Goal: Information Seeking & Learning: Find specific fact

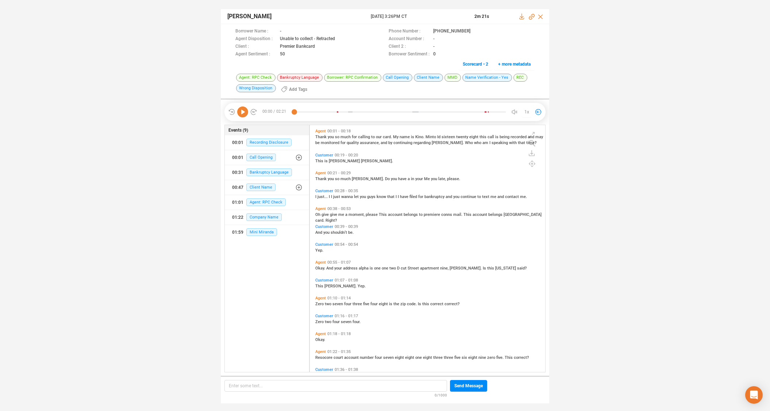
scroll to position [245, 232]
drag, startPoint x: 531, startPoint y: 17, endPoint x: 534, endPoint y: 1, distance: 15.5
click at [531, 17] on icon at bounding box center [532, 17] width 6 height 6
click at [240, 112] on icon at bounding box center [242, 112] width 11 height 11
click at [243, 109] on icon at bounding box center [242, 112] width 11 height 11
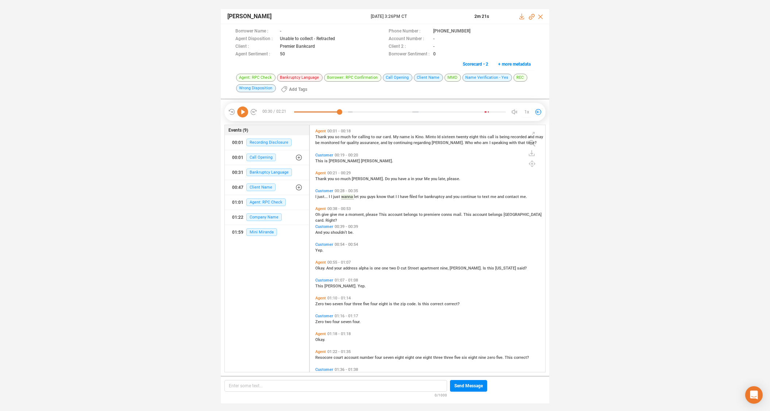
click at [240, 111] on icon at bounding box center [242, 112] width 11 height 11
click at [243, 112] on icon at bounding box center [242, 112] width 11 height 11
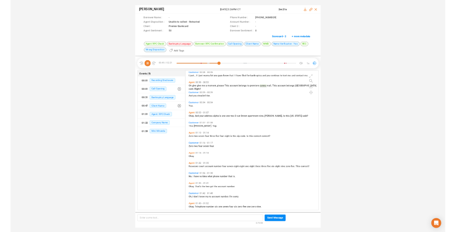
scroll to position [64, 0]
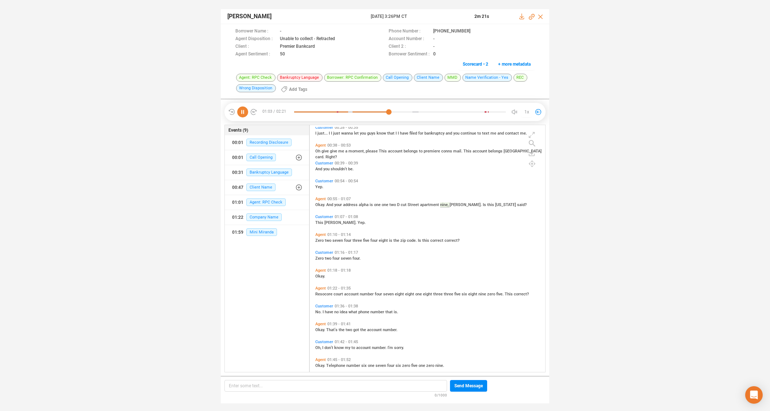
click at [242, 113] on icon at bounding box center [242, 112] width 11 height 11
click at [240, 111] on icon at bounding box center [242, 112] width 11 height 11
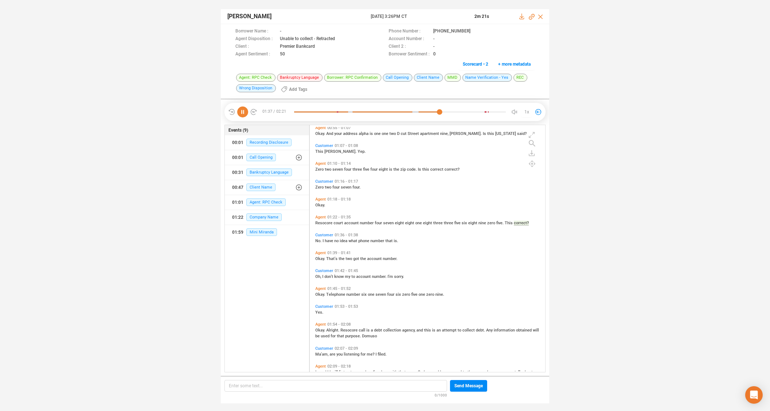
scroll to position [142, 0]
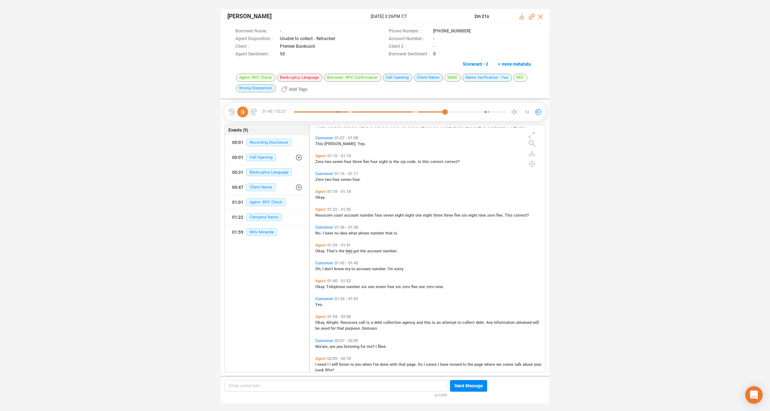
click at [243, 112] on icon at bounding box center [242, 112] width 11 height 11
click at [247, 112] on icon at bounding box center [242, 112] width 11 height 11
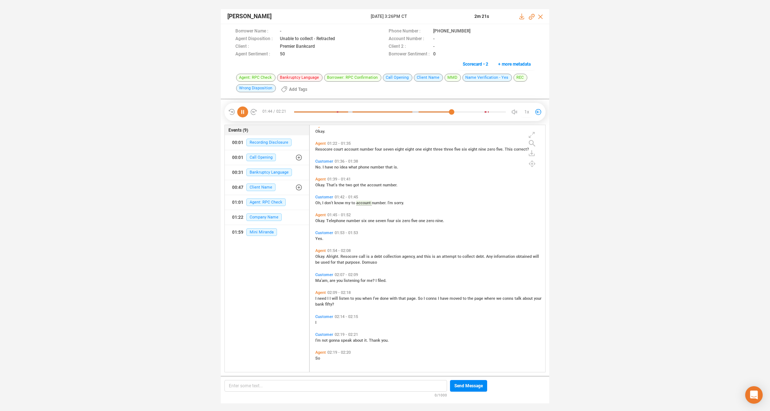
scroll to position [209, 0]
click at [243, 111] on icon at bounding box center [242, 112] width 11 height 11
click at [243, 110] on icon at bounding box center [242, 112] width 11 height 11
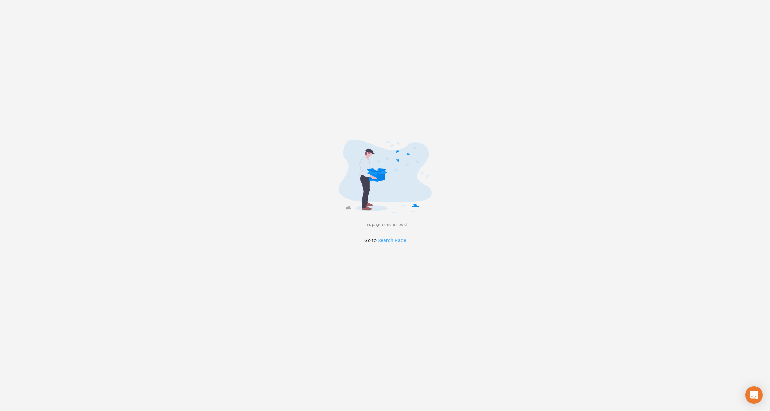
click at [393, 239] on link "Search Page" at bounding box center [392, 241] width 28 height 6
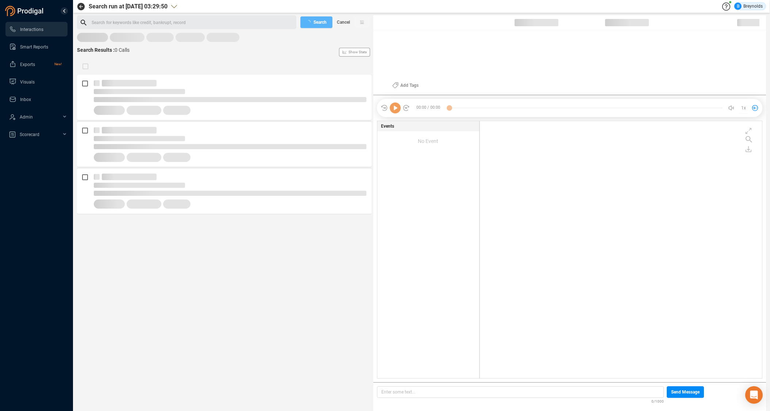
scroll to position [255, 279]
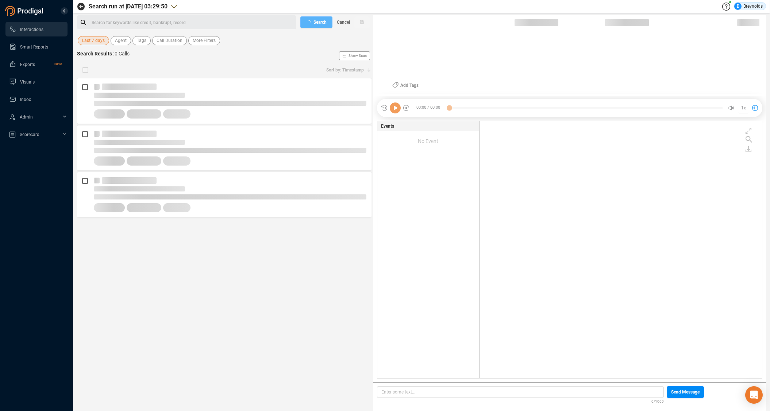
click at [96, 41] on span "Last 7 days" at bounding box center [93, 40] width 23 height 9
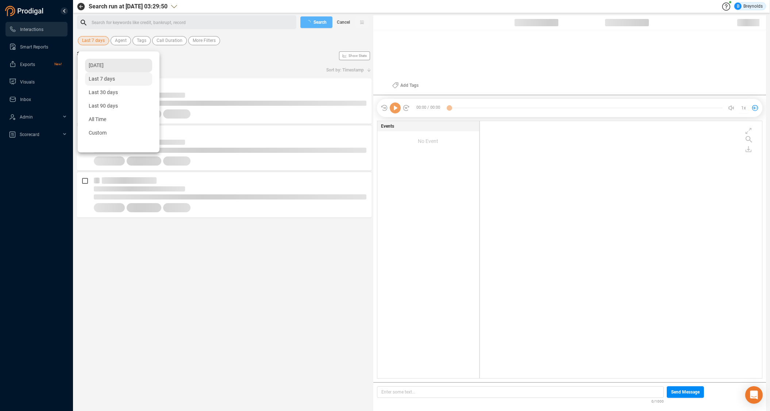
click at [101, 66] on span "[DATE]" at bounding box center [96, 65] width 15 height 6
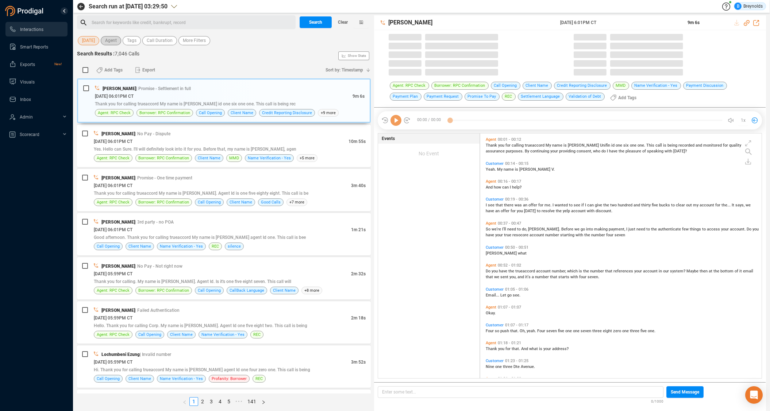
scroll to position [243, 278]
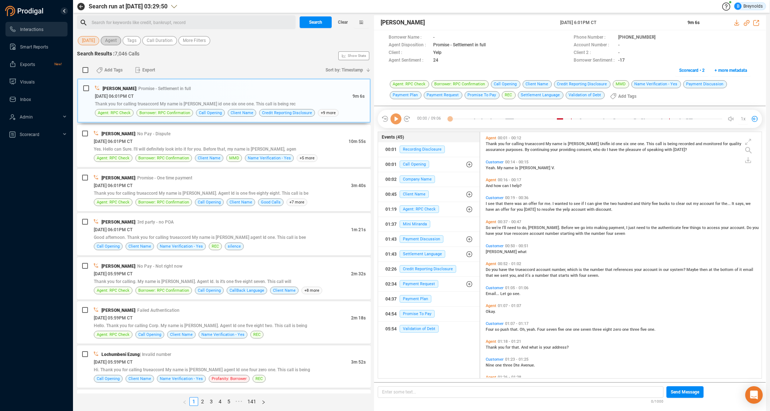
click at [115, 42] on span "Agent" at bounding box center [111, 40] width 12 height 9
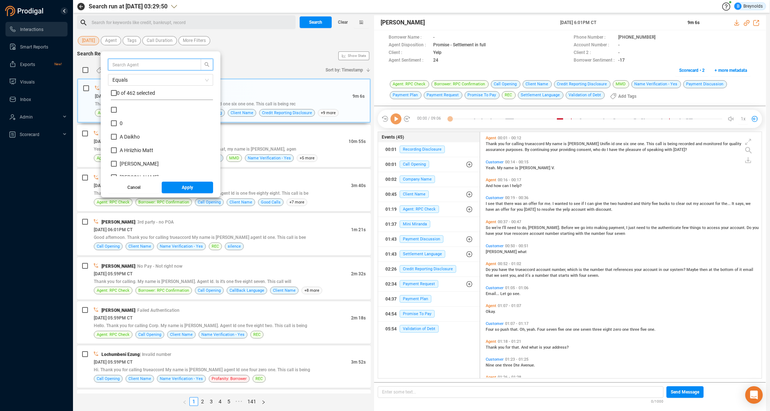
scroll to position [68, 99]
type input "[PERSON_NAME]"
click at [117, 124] on input "[PERSON_NAME]" at bounding box center [114, 123] width 6 height 6
checkbox input "true"
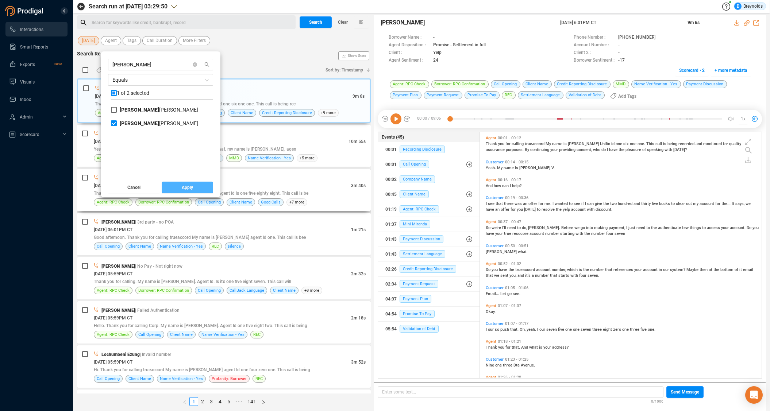
click at [191, 186] on span "Apply" at bounding box center [187, 188] width 11 height 12
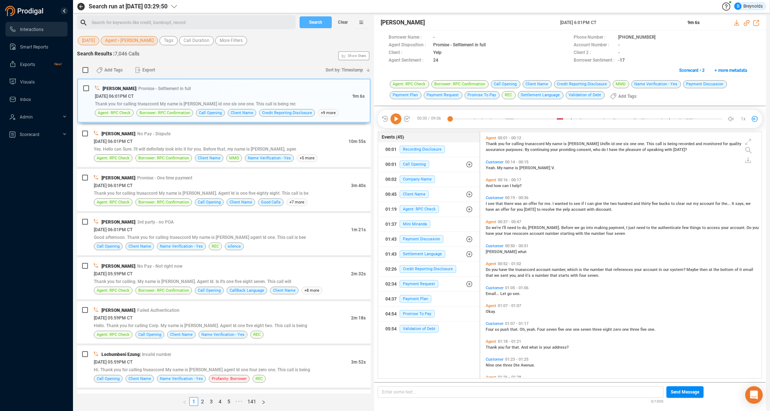
click at [311, 26] on span "Search" at bounding box center [315, 22] width 13 height 12
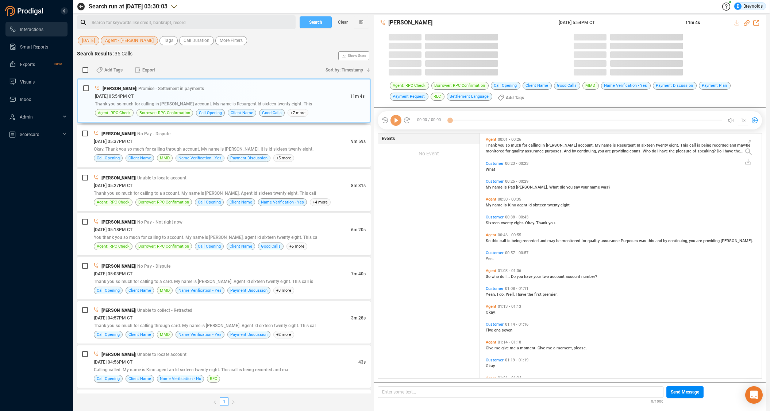
scroll to position [245, 278]
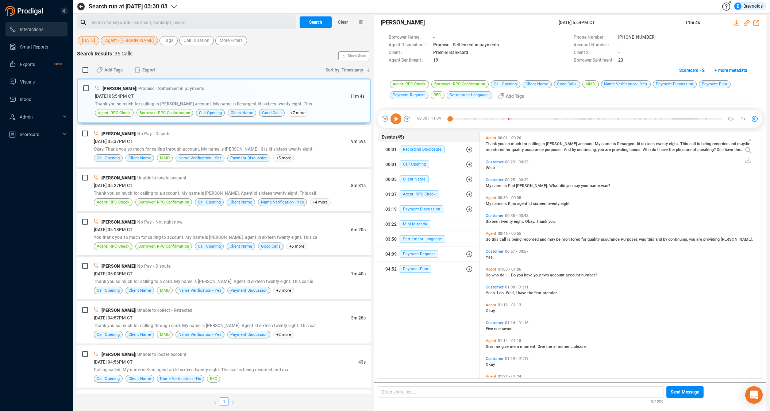
click at [89, 40] on span "[DATE]" at bounding box center [88, 40] width 13 height 9
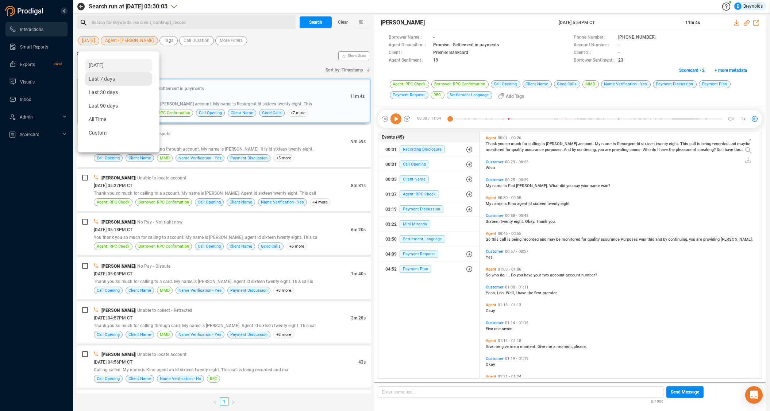
click at [96, 80] on span "Last 7 days" at bounding box center [102, 79] width 26 height 6
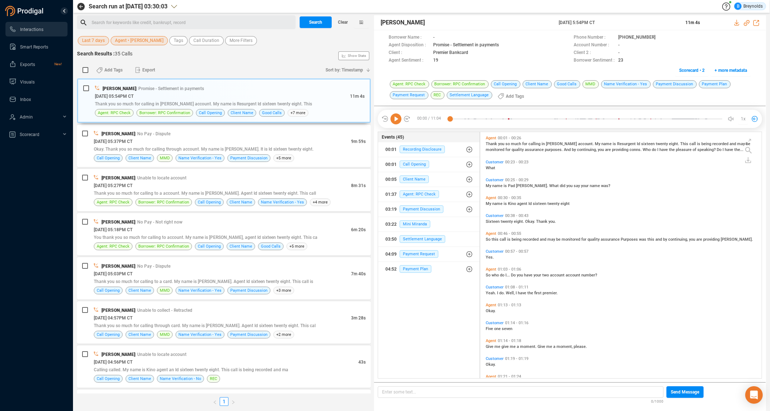
click at [136, 23] on div "Search for keywords like credit, bankrupt, record ﻿" at bounding box center [193, 22] width 202 height 11
click at [320, 22] on span "Search" at bounding box center [315, 22] width 13 height 12
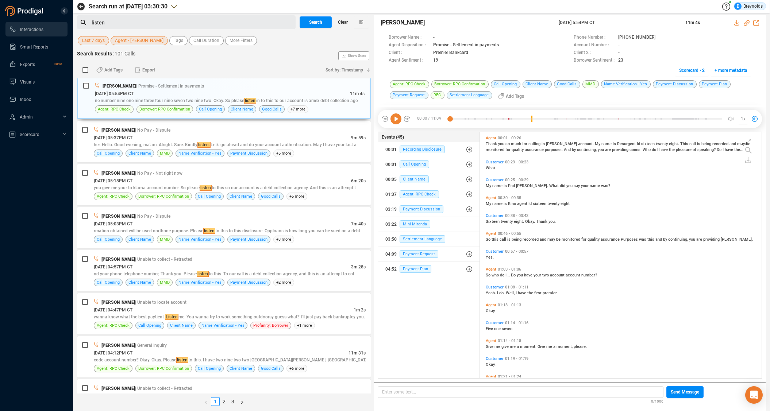
click at [342, 22] on span "Clear" at bounding box center [343, 22] width 10 height 12
click at [94, 41] on span "Last 7 days" at bounding box center [93, 40] width 23 height 9
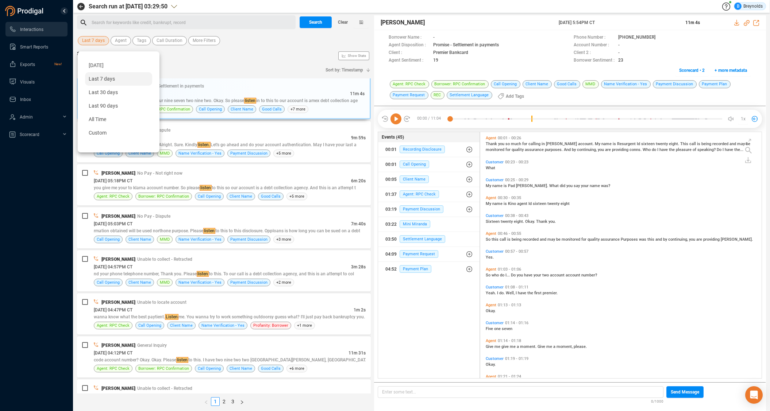
drag, startPoint x: 97, startPoint y: 66, endPoint x: 108, endPoint y: 59, distance: 12.8
click at [97, 66] on span "[DATE]" at bounding box center [96, 65] width 15 height 6
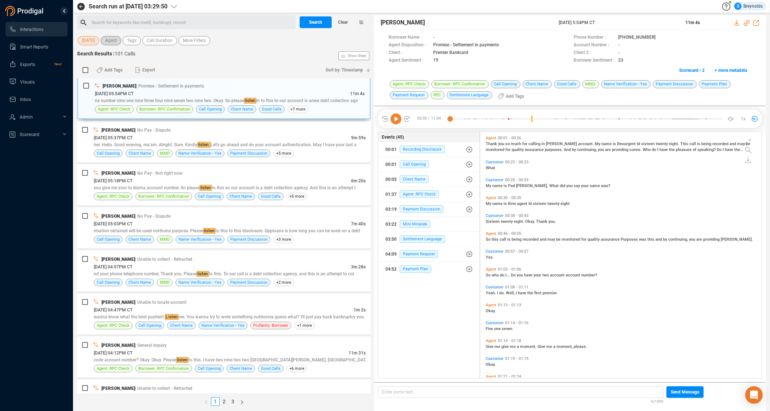
click at [117, 43] on span "Agent" at bounding box center [111, 40] width 12 height 9
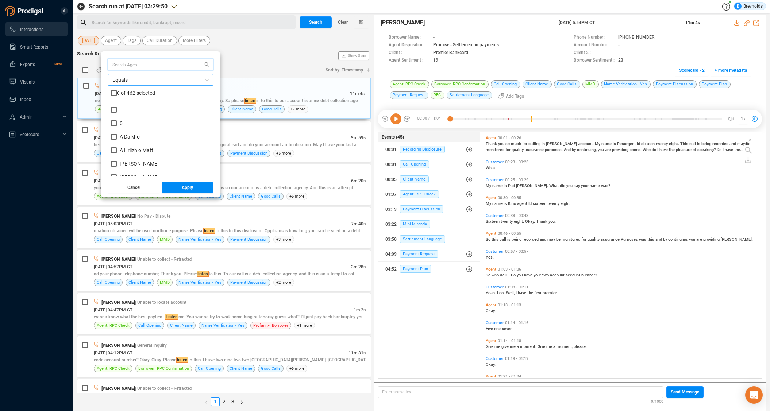
scroll to position [68, 99]
type input "[PERSON_NAME]"
drag, startPoint x: 120, startPoint y: 123, endPoint x: 125, endPoint y: 128, distance: 6.7
click at [117, 124] on input "[PERSON_NAME]" at bounding box center [114, 123] width 6 height 6
checkbox input "true"
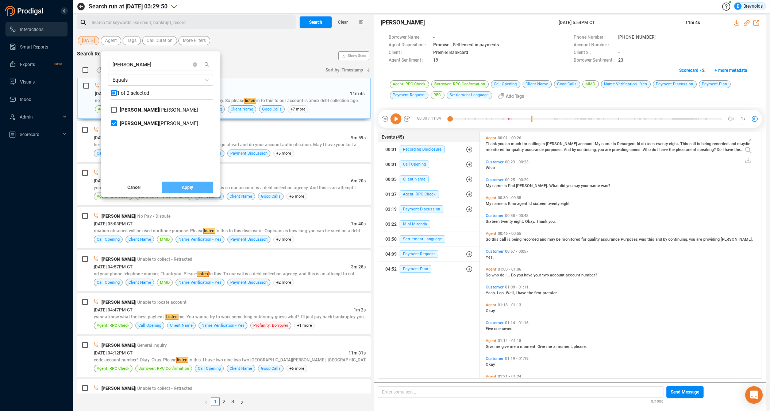
click at [189, 189] on span "Apply" at bounding box center [187, 188] width 11 height 12
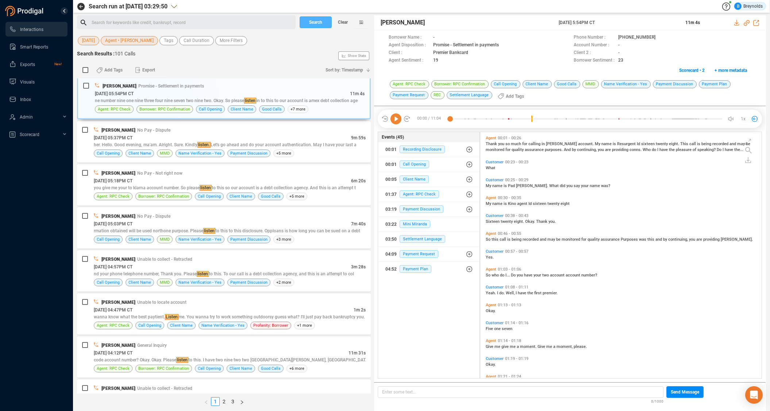
click at [312, 18] on span "Search" at bounding box center [315, 22] width 13 height 12
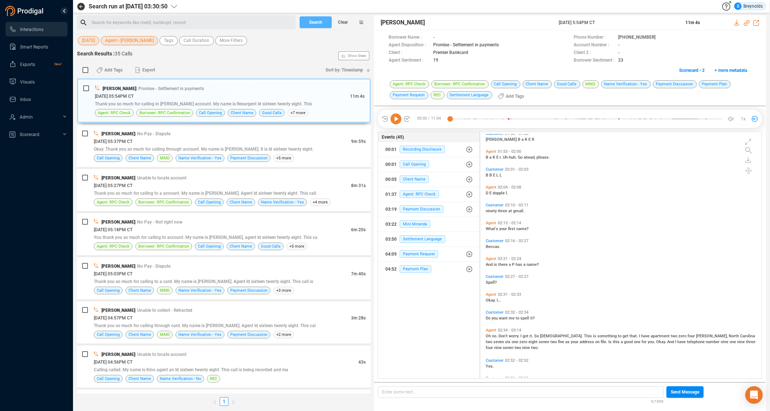
scroll to position [333, 0]
click at [490, 222] on span "Agent" at bounding box center [491, 222] width 11 height 5
click at [397, 119] on icon at bounding box center [395, 118] width 11 height 11
click at [659, 37] on icon at bounding box center [662, 38] width 6 height 6
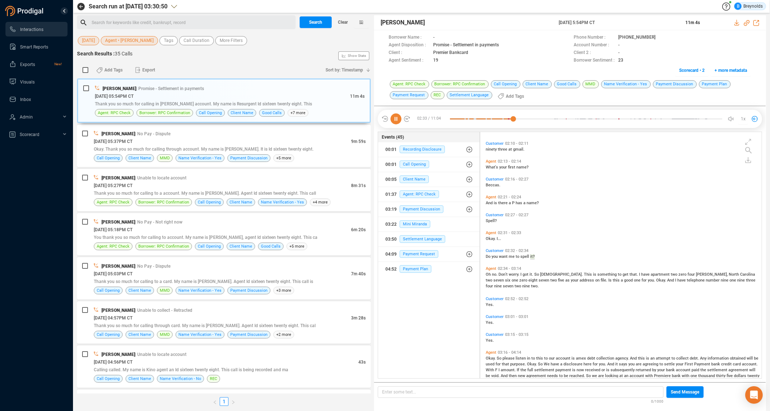
scroll to position [418, 0]
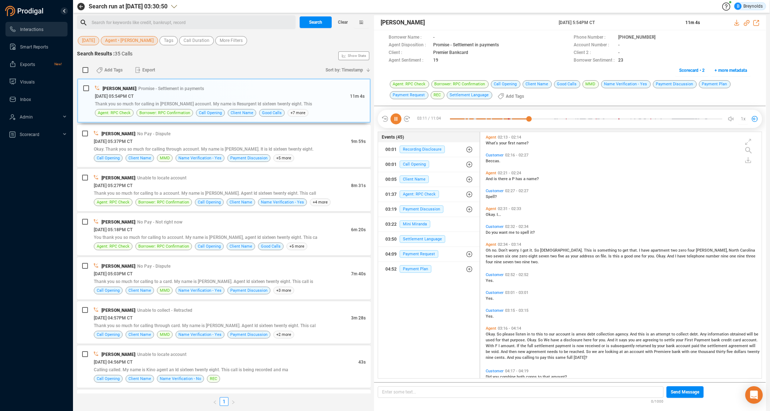
click at [631, 334] on span "And" at bounding box center [634, 334] width 8 height 5
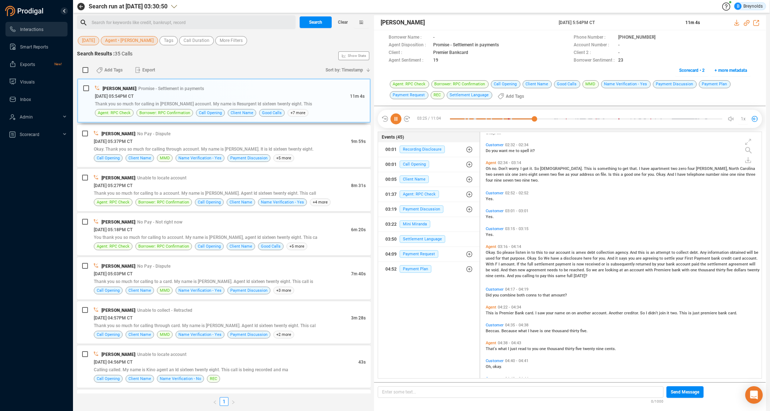
scroll to position [496, 0]
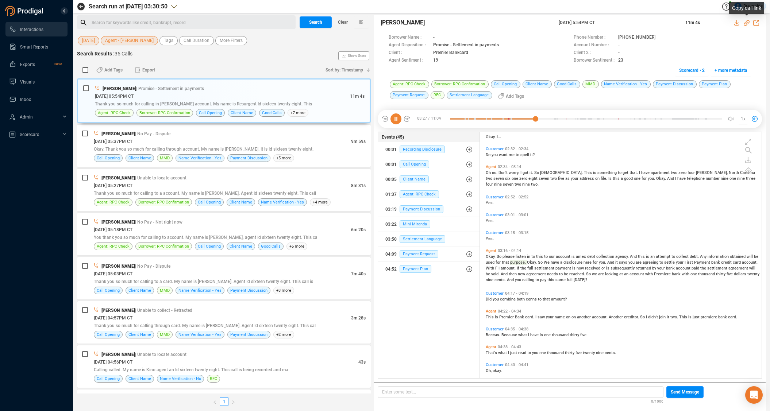
click at [747, 24] on icon at bounding box center [747, 23] width 6 height 6
click at [570, 280] on span "full" at bounding box center [570, 280] width 7 height 5
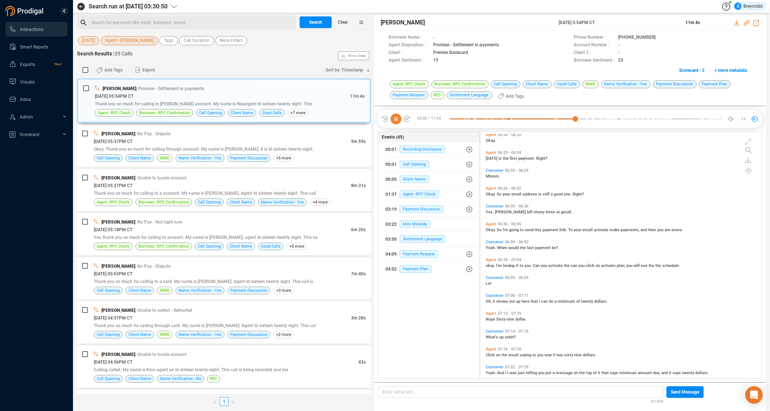
scroll to position [1067, 0]
click at [396, 120] on icon at bounding box center [395, 118] width 11 height 11
click at [132, 140] on span "[DATE] 05:37PM CT" at bounding box center [113, 141] width 39 height 5
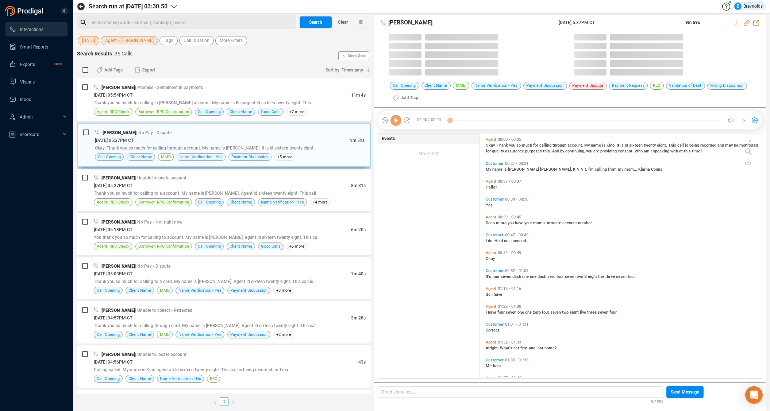
scroll to position [245, 278]
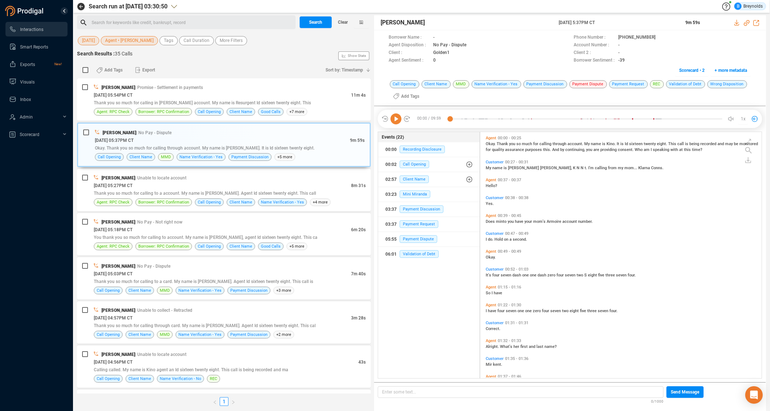
click at [397, 120] on icon at bounding box center [395, 118] width 11 height 11
drag, startPoint x: 653, startPoint y: 36, endPoint x: 604, endPoint y: 25, distance: 50.3
click at [659, 36] on icon at bounding box center [662, 38] width 6 height 6
click at [495, 394] on p "Enter some text... ﻿" at bounding box center [520, 392] width 277 height 8
click at [397, 391] on span "4711047285374" at bounding box center [398, 392] width 33 height 5
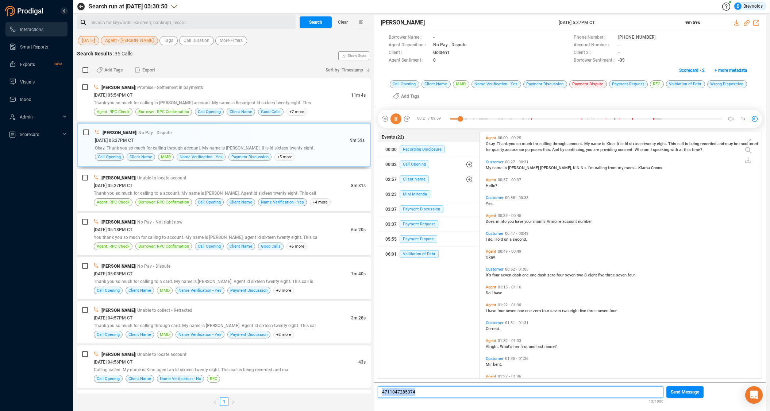
click at [397, 391] on span "4711047285374" at bounding box center [398, 392] width 33 height 5
copy span "4711047285374"
click at [746, 24] on icon at bounding box center [747, 23] width 6 height 6
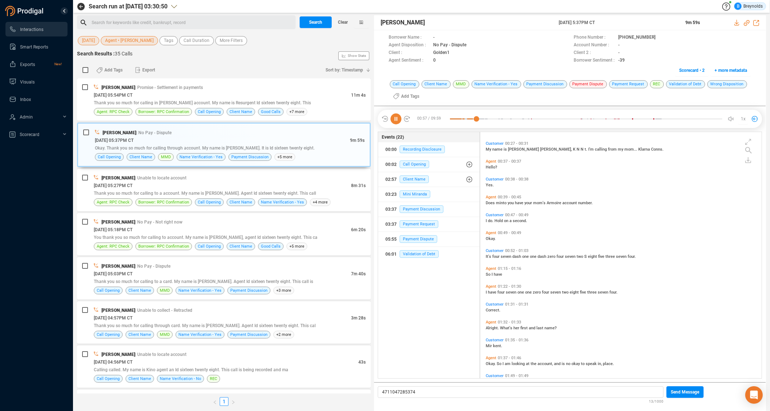
click at [394, 118] on icon at bounding box center [395, 118] width 11 height 11
click at [395, 119] on icon at bounding box center [395, 118] width 11 height 11
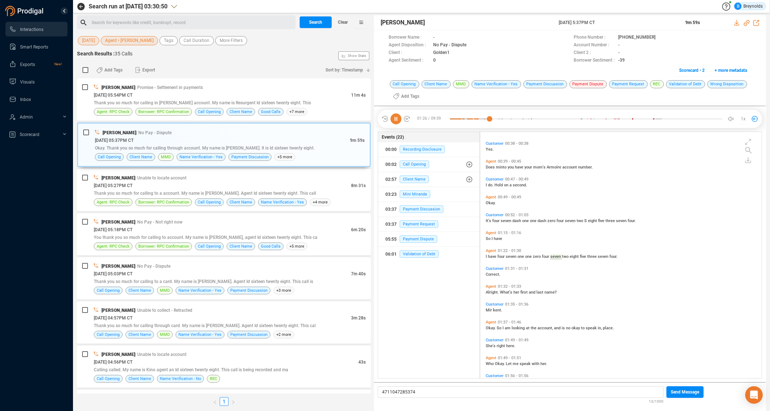
click at [494, 291] on span "Alright." at bounding box center [493, 292] width 14 height 5
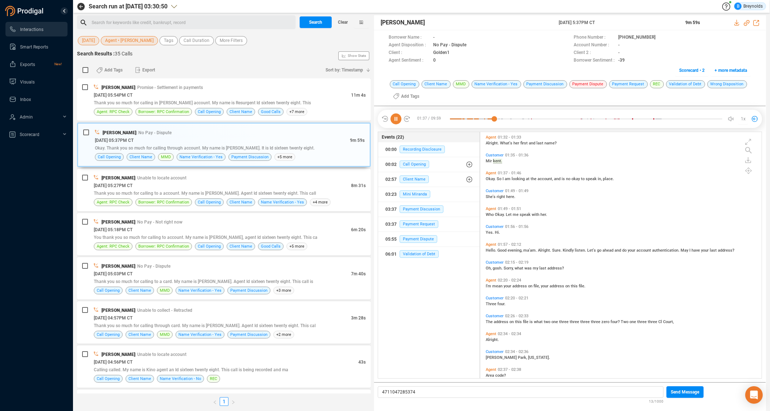
scroll to position [204, 0]
click at [499, 250] on span "Good" at bounding box center [502, 250] width 10 height 5
click at [497, 285] on span "mean" at bounding box center [497, 286] width 11 height 5
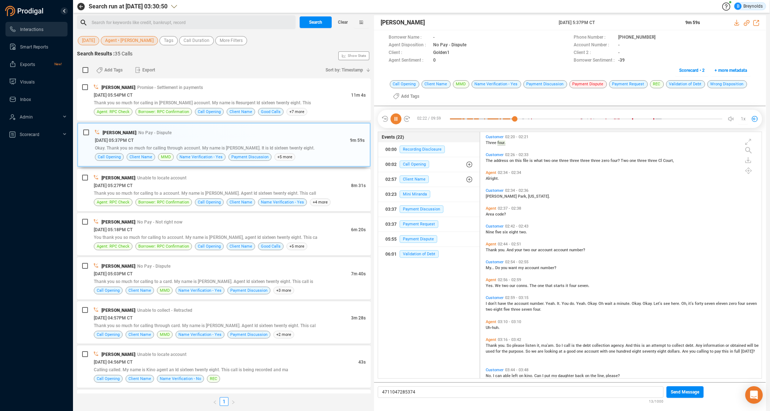
scroll to position [366, 0]
click at [500, 344] on span "you." at bounding box center [502, 345] width 8 height 5
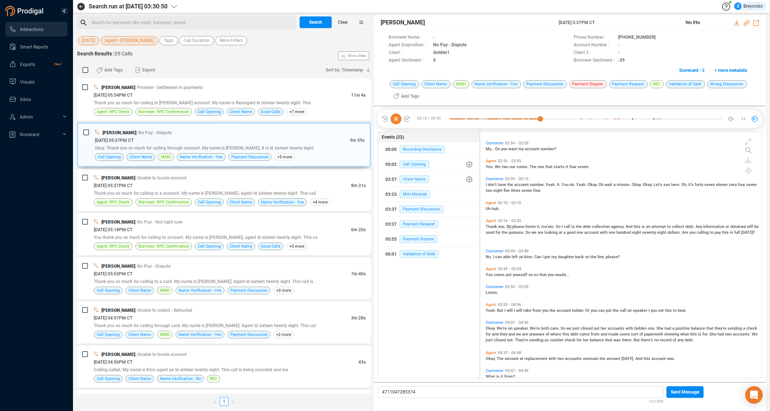
scroll to position [485, 0]
click at [499, 274] on span "conns" at bounding box center [500, 274] width 12 height 5
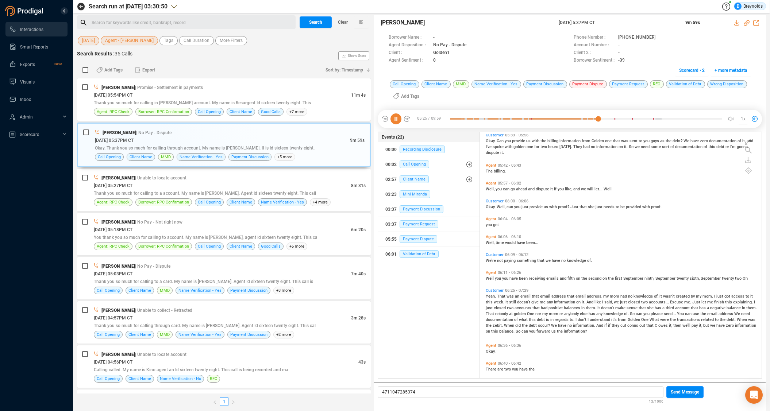
scroll to position [917, 0]
click at [493, 290] on span "Customer" at bounding box center [495, 290] width 18 height 5
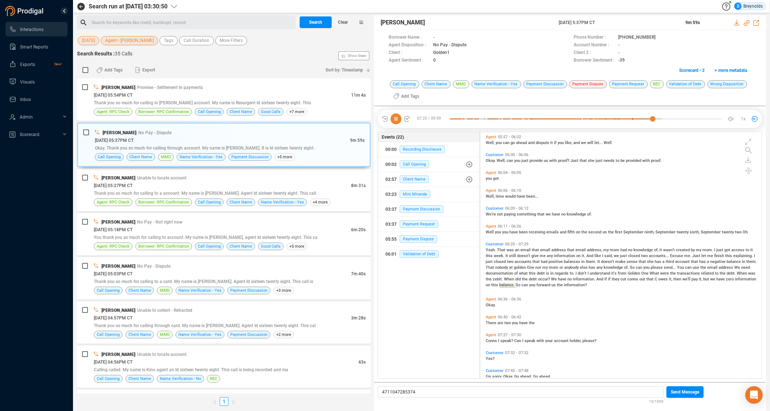
scroll to position [1005, 0]
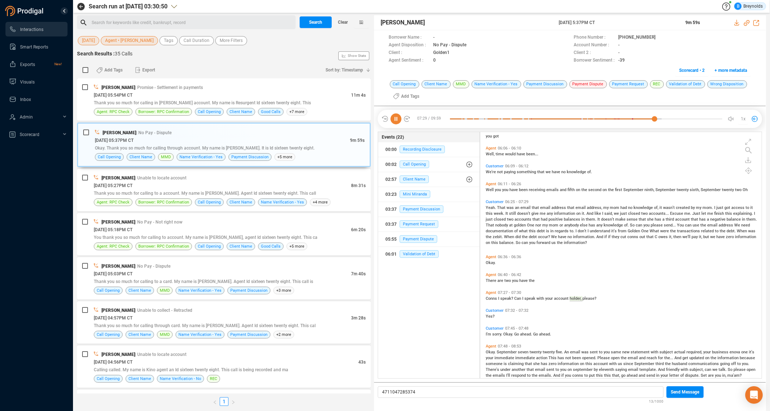
click at [397, 118] on icon at bounding box center [395, 118] width 11 height 11
click at [396, 120] on icon at bounding box center [395, 118] width 11 height 11
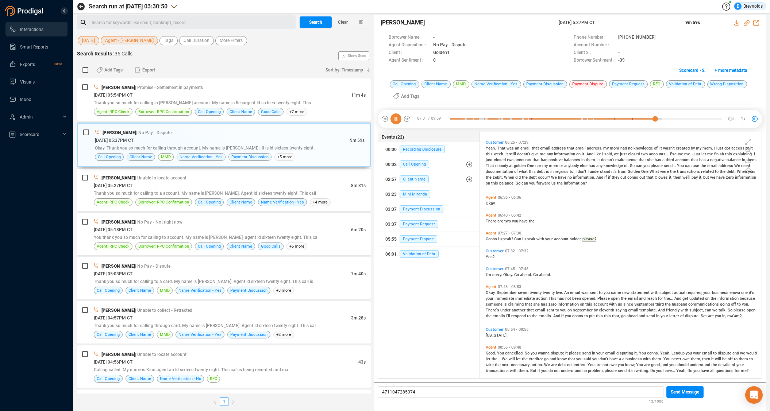
scroll to position [1065, 0]
click at [395, 120] on icon at bounding box center [395, 118] width 11 height 11
click at [395, 121] on icon at bounding box center [395, 118] width 11 height 11
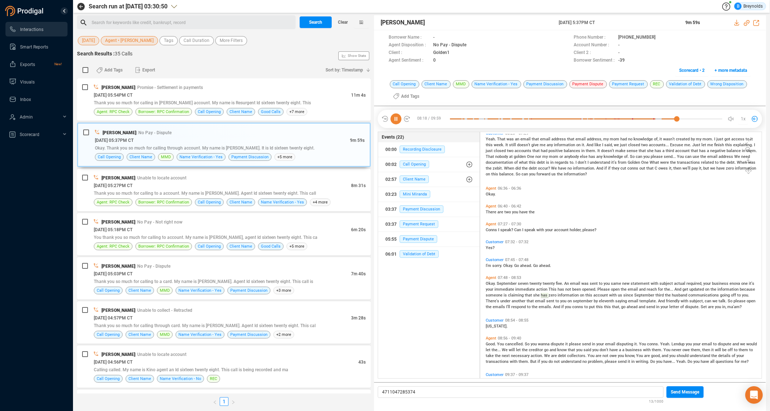
scroll to position [1085, 0]
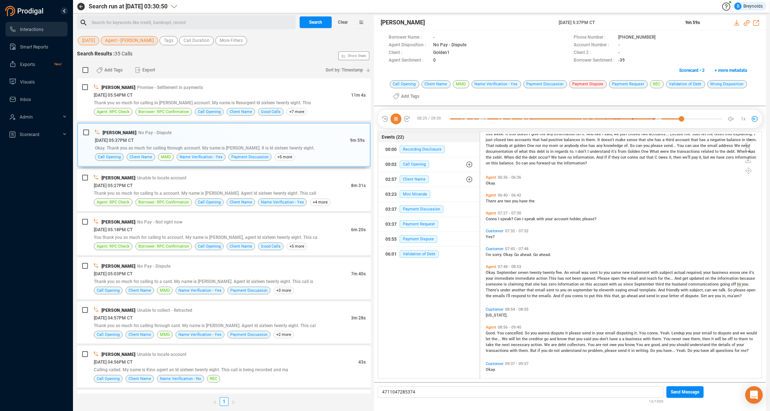
click at [397, 120] on icon at bounding box center [395, 118] width 11 height 11
click at [675, 277] on span "And" at bounding box center [678, 278] width 8 height 5
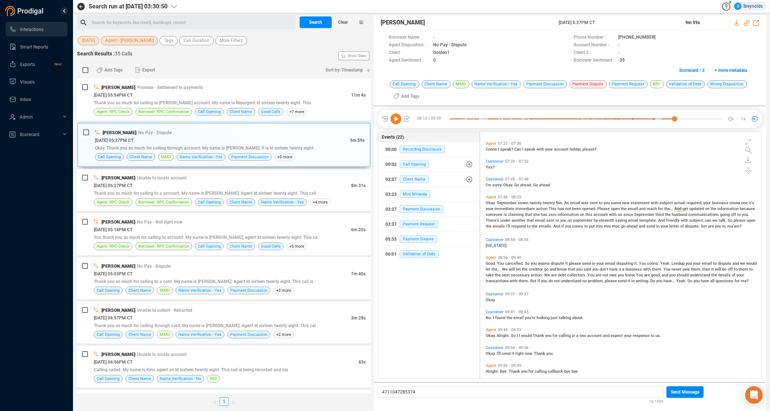
scroll to position [1163, 0]
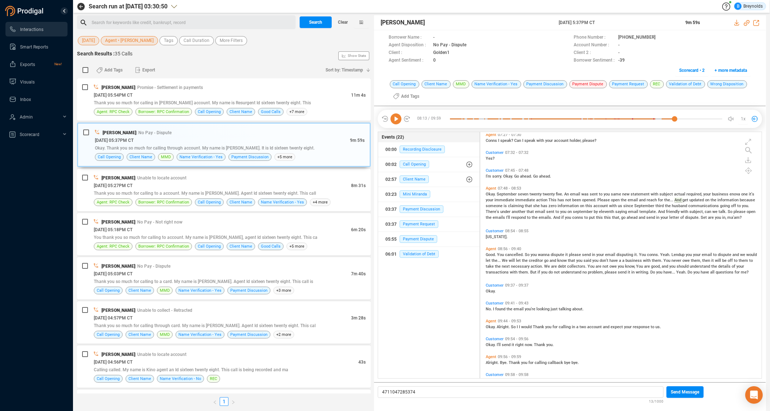
click at [614, 217] on span "that," at bounding box center [616, 217] width 9 height 5
click at [488, 211] on span "There's" at bounding box center [493, 211] width 15 height 5
click at [394, 118] on icon at bounding box center [395, 118] width 11 height 11
click at [658, 212] on span "And" at bounding box center [662, 211] width 8 height 5
click at [557, 218] on span "And" at bounding box center [557, 217] width 8 height 5
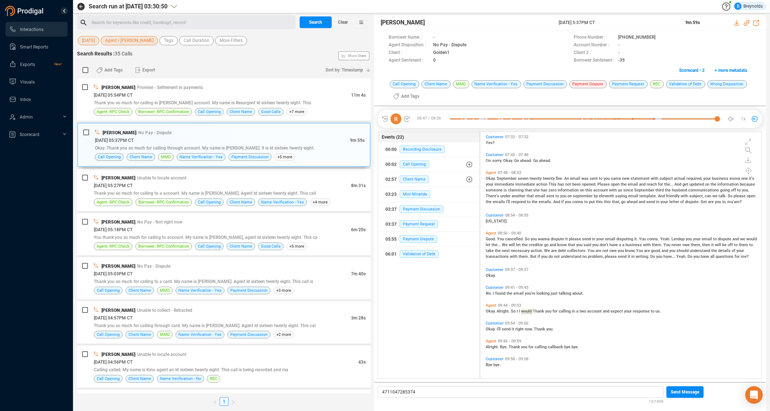
scroll to position [1180, 0]
click at [396, 118] on icon at bounding box center [395, 118] width 11 height 11
click at [141, 182] on div "[DATE] 05:27PM CT" at bounding box center [222, 186] width 257 height 8
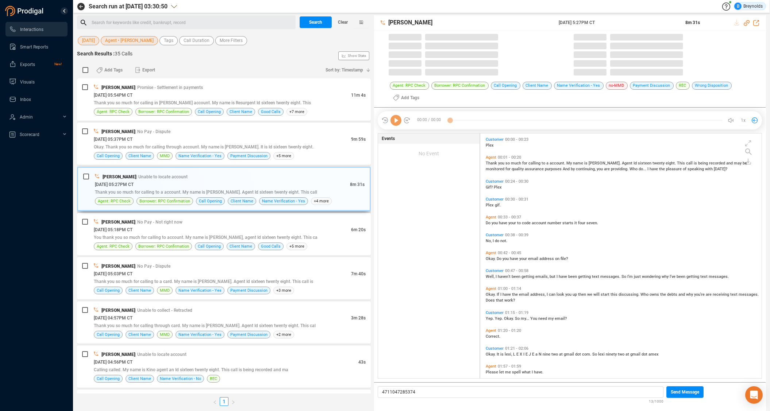
scroll to position [245, 278]
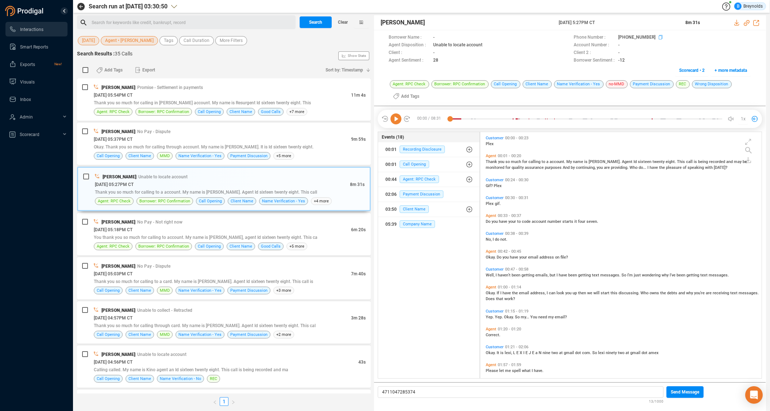
click at [659, 37] on icon at bounding box center [662, 38] width 6 height 6
click at [395, 119] on icon at bounding box center [395, 118] width 11 height 11
click at [495, 257] on span "Okay." at bounding box center [491, 257] width 11 height 5
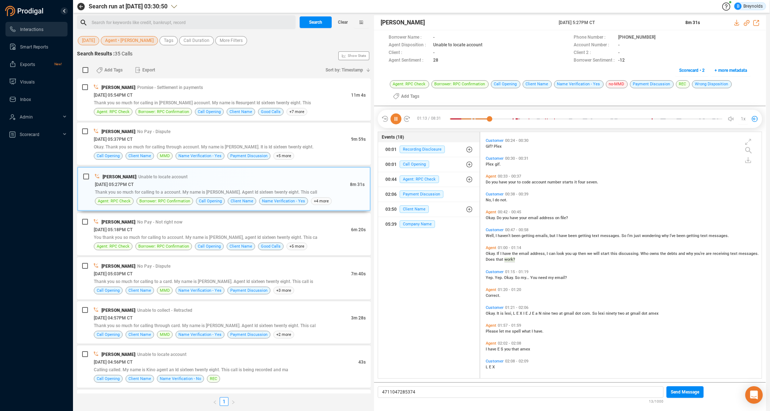
scroll to position [38, 0]
click at [747, 23] on icon at bounding box center [747, 23] width 6 height 6
click at [399, 119] on icon at bounding box center [395, 118] width 11 height 11
click at [396, 122] on icon at bounding box center [395, 118] width 11 height 11
click at [749, 173] on icon at bounding box center [748, 171] width 7 height 7
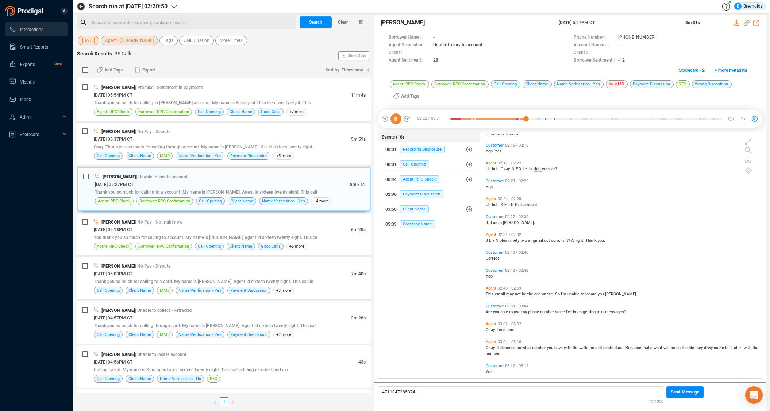
scroll to position [292, 0]
click at [492, 288] on span "Agent" at bounding box center [491, 288] width 11 height 5
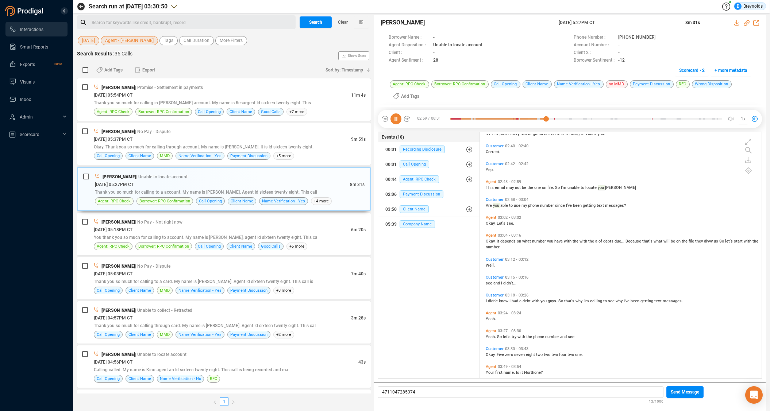
scroll to position [439, 0]
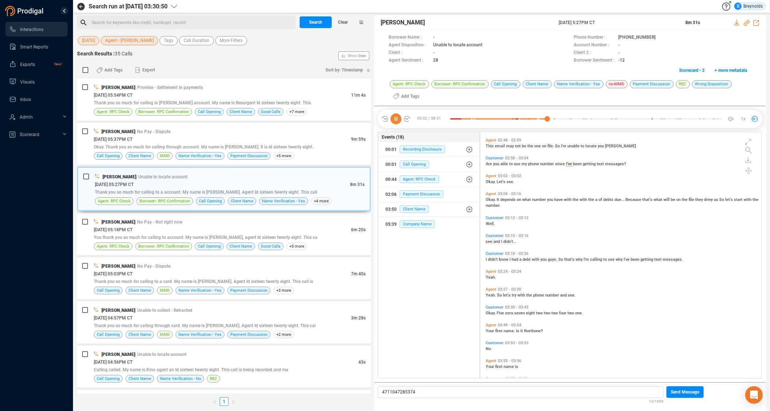
click at [490, 253] on span "Customer" at bounding box center [495, 253] width 18 height 5
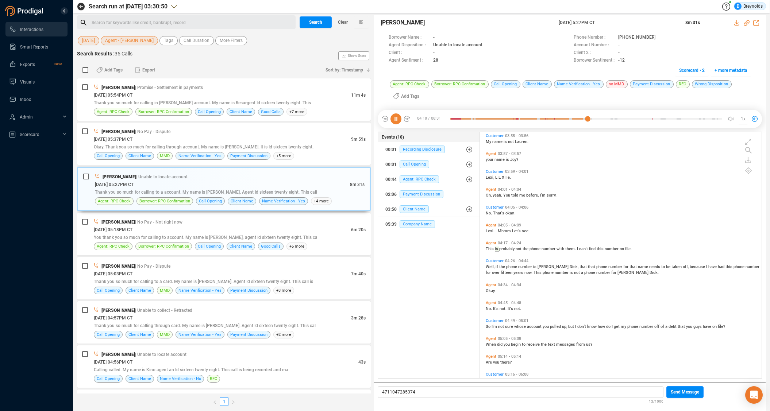
scroll to position [703, 0]
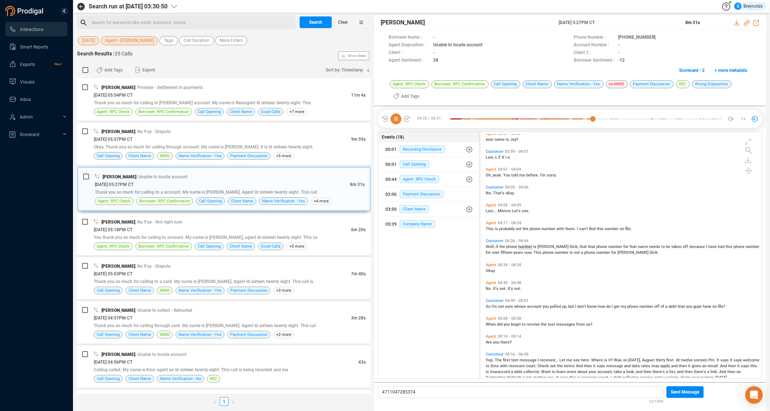
click at [507, 306] on span "sure" at bounding box center [509, 306] width 9 height 5
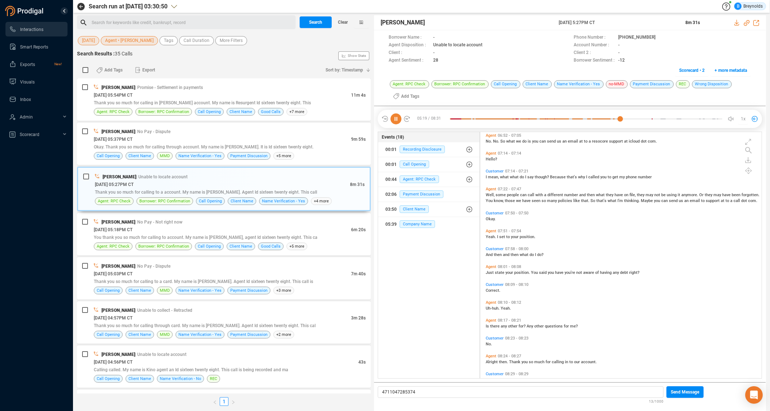
scroll to position [1162, 0]
click at [747, 172] on icon at bounding box center [748, 171] width 7 height 7
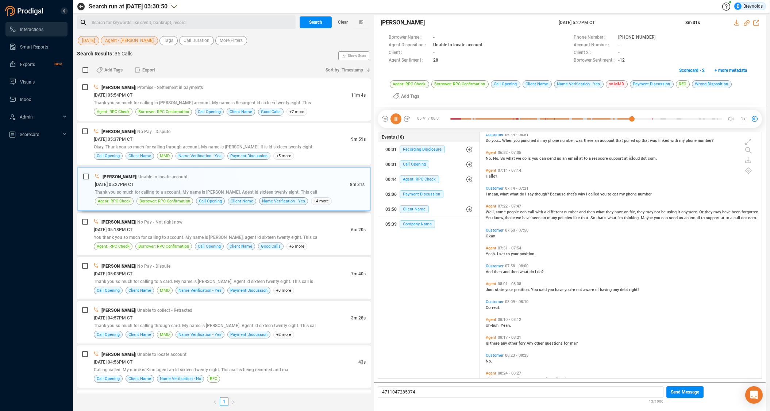
scroll to position [1134, 0]
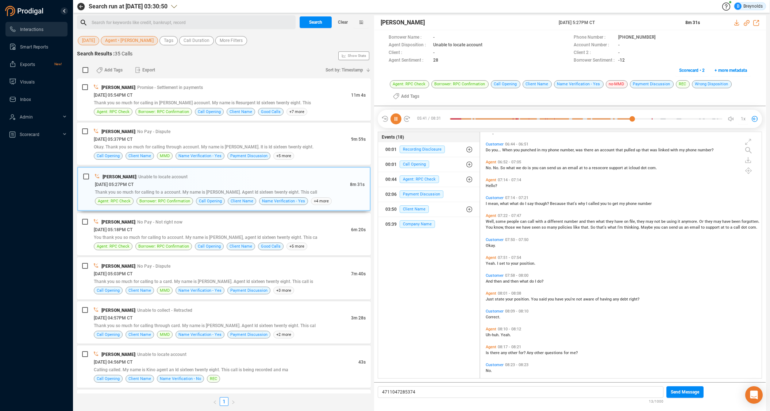
click at [504, 168] on span "So" at bounding box center [503, 168] width 6 height 5
click at [492, 203] on span "mean," at bounding box center [494, 203] width 12 height 5
click at [510, 222] on span "people" at bounding box center [513, 221] width 13 height 5
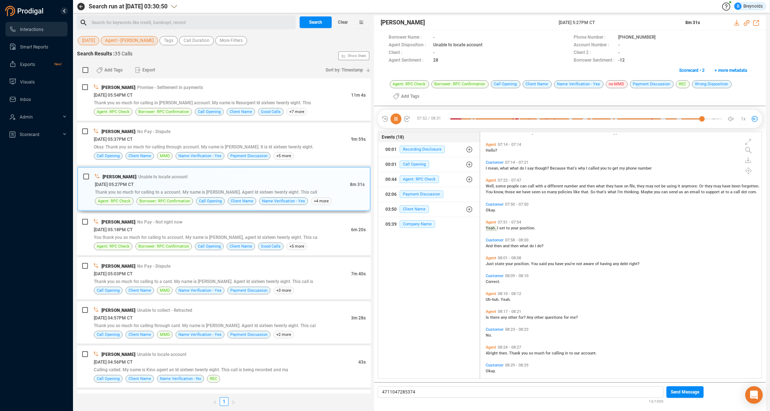
scroll to position [1194, 0]
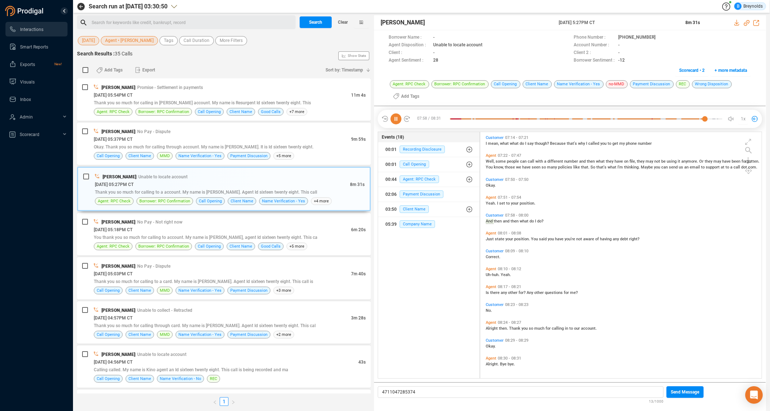
click at [396, 118] on icon at bounding box center [395, 118] width 11 height 11
click at [160, 228] on div "[DATE] 05:18PM CT" at bounding box center [222, 230] width 257 height 8
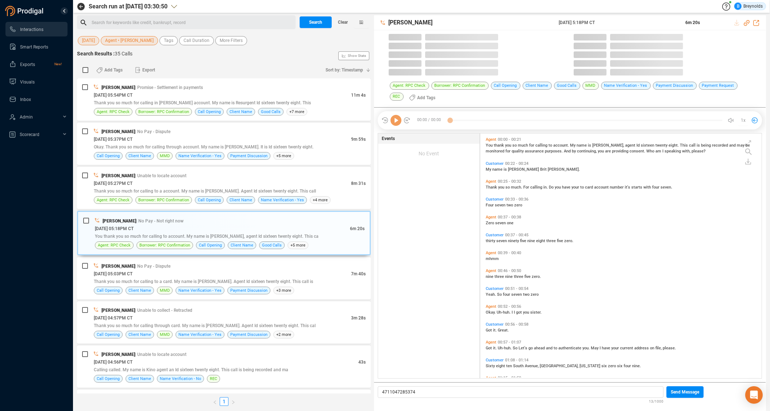
scroll to position [245, 278]
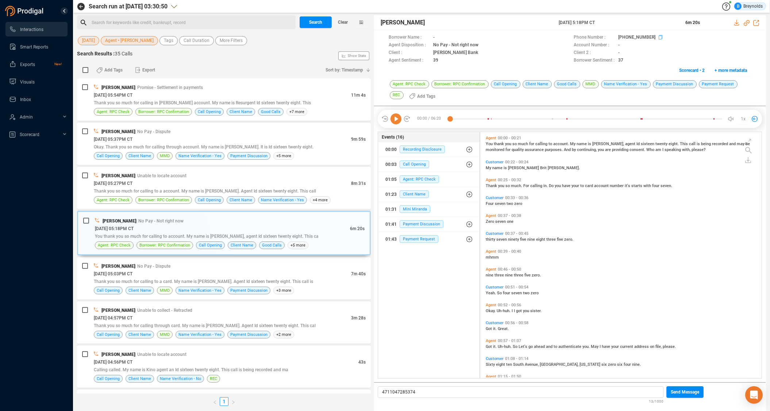
click at [659, 37] on icon at bounding box center [662, 38] width 6 height 6
click at [396, 120] on icon at bounding box center [395, 118] width 11 height 11
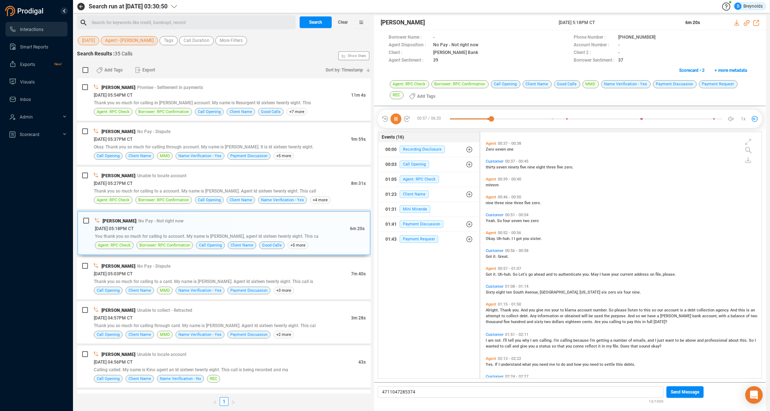
scroll to position [90, 0]
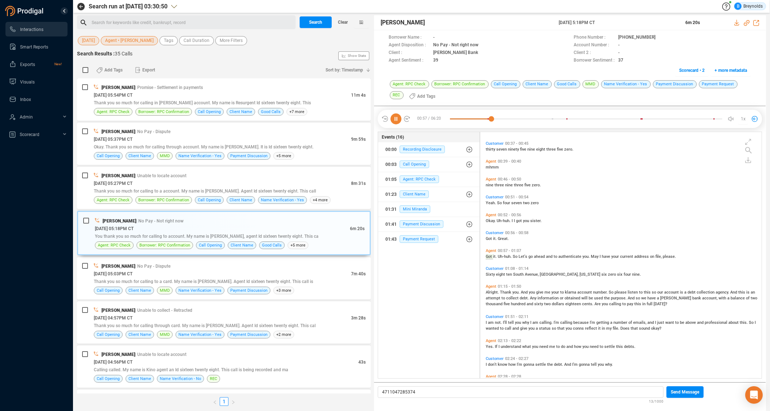
click at [401, 118] on div at bounding box center [395, 118] width 29 height 11
click at [395, 119] on icon at bounding box center [395, 118] width 11 height 11
click at [396, 120] on icon at bounding box center [395, 118] width 11 height 11
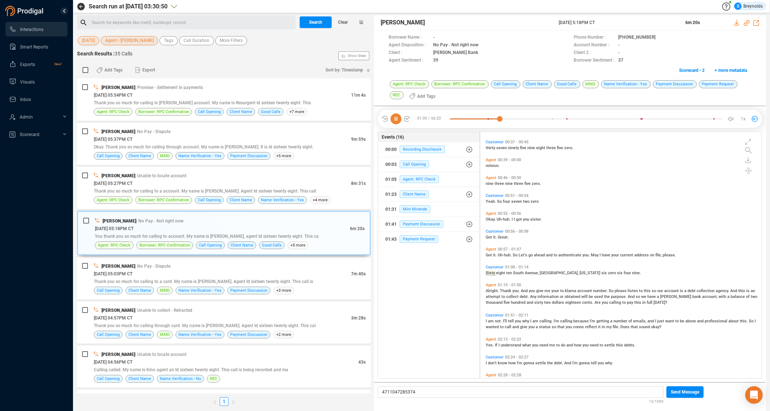
click at [640, 290] on span "to" at bounding box center [641, 291] width 5 height 5
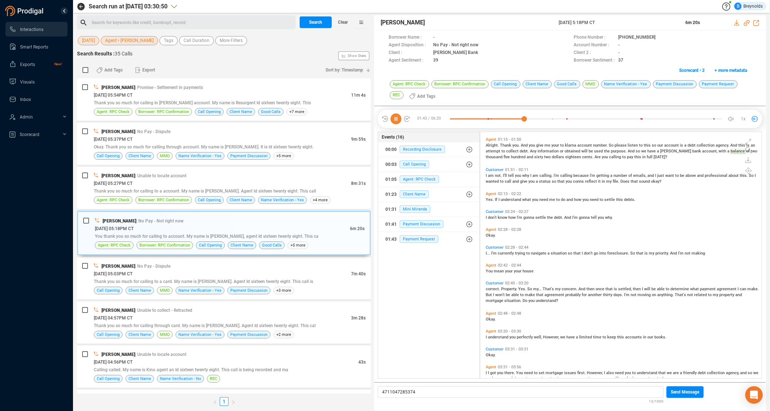
scroll to position [206, 0]
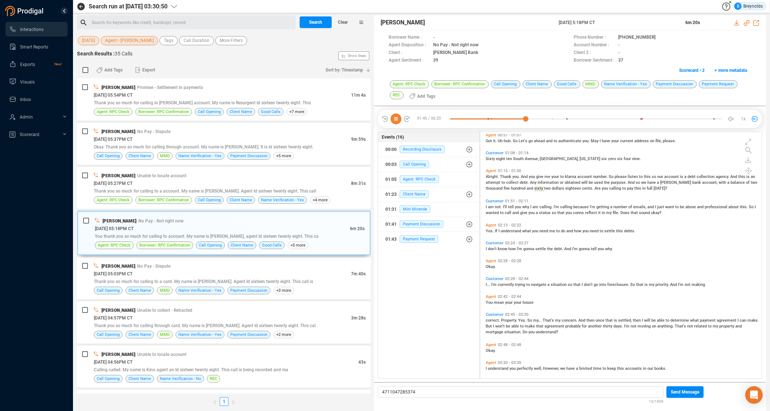
click at [487, 205] on span "I" at bounding box center [487, 207] width 2 height 5
click at [489, 248] on span "don't" at bounding box center [493, 249] width 10 height 5
click at [560, 285] on span "situation" at bounding box center [559, 284] width 17 height 5
click at [500, 321] on span "correct." at bounding box center [493, 320] width 15 height 5
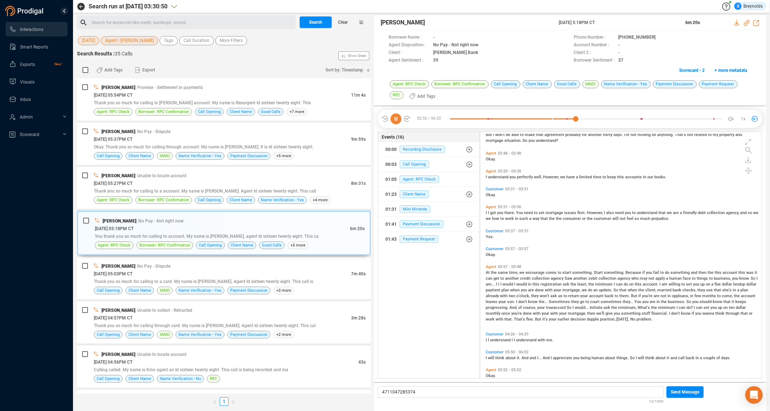
scroll to position [428, 0]
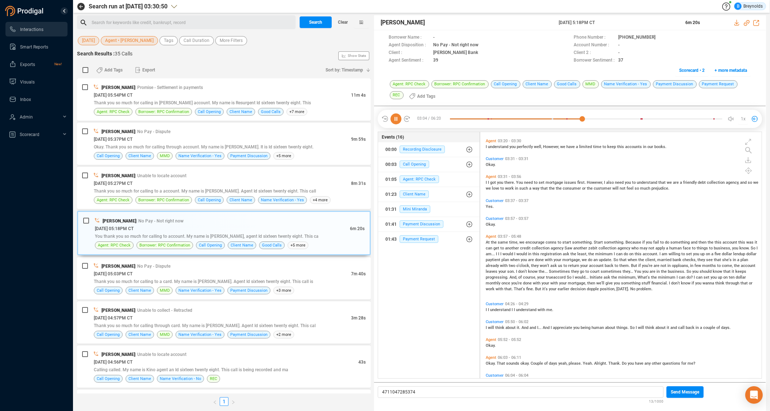
click at [489, 242] on span "At" at bounding box center [488, 242] width 5 height 5
click at [582, 249] on span "another" at bounding box center [580, 248] width 15 height 5
click at [573, 255] on span "the" at bounding box center [573, 254] width 7 height 5
click at [662, 254] on span "am" at bounding box center [665, 254] width 7 height 5
click at [538, 265] on span "they" at bounding box center [535, 265] width 9 height 5
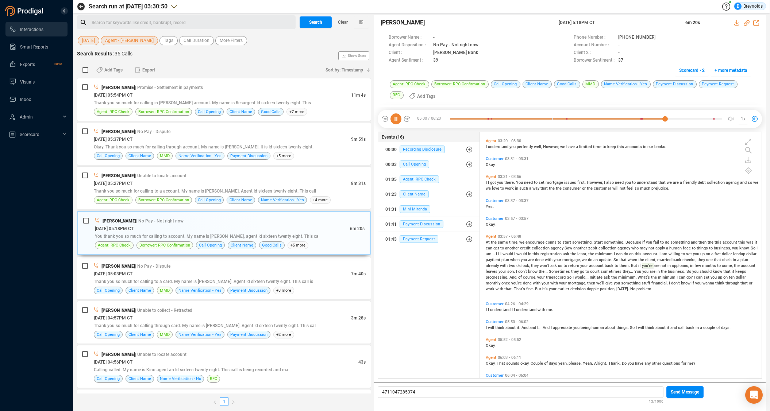
click at [610, 257] on div "At the same time, we encourage conns to start something. Start something. Becau…" at bounding box center [623, 265] width 274 height 53
click at [609, 259] on span "update." at bounding box center [606, 260] width 15 height 5
click at [631, 266] on span "But" at bounding box center [634, 265] width 7 height 5
click at [396, 119] on icon at bounding box center [395, 118] width 11 height 11
click at [554, 271] on span "Sometimes" at bounding box center [560, 271] width 22 height 5
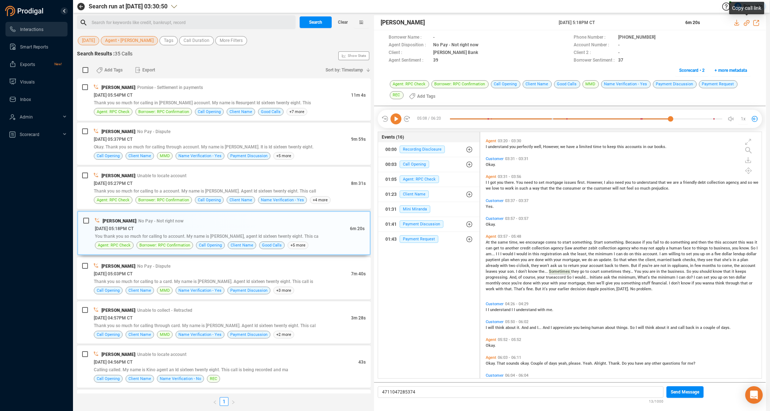
click at [747, 22] on icon at bounding box center [747, 23] width 6 height 6
click at [396, 117] on icon at bounding box center [395, 118] width 11 height 11
click at [397, 120] on icon at bounding box center [395, 118] width 11 height 11
click at [399, 120] on icon at bounding box center [395, 118] width 11 height 11
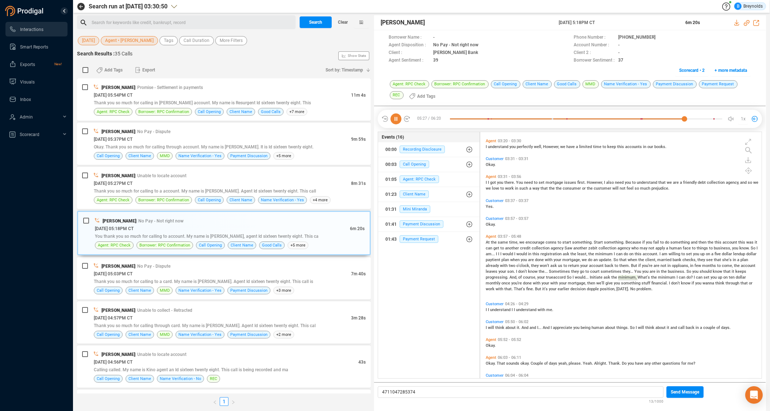
click at [571, 327] on span "appreciate" at bounding box center [563, 328] width 20 height 5
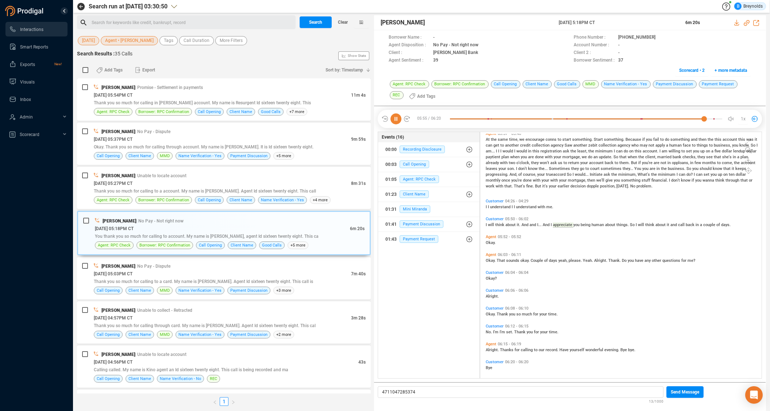
scroll to position [534, 0]
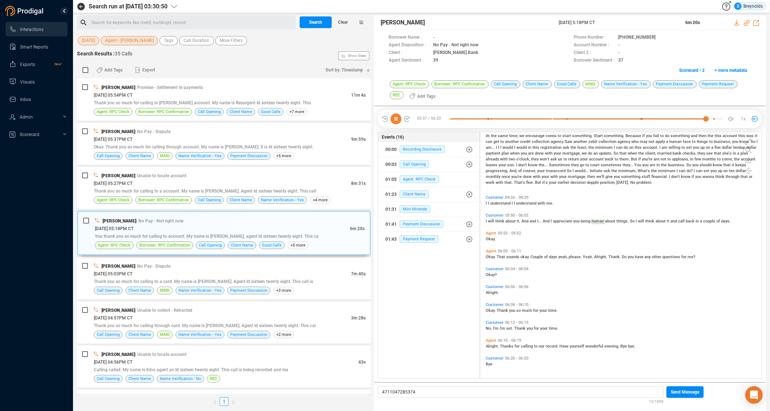
click at [399, 118] on icon at bounding box center [395, 118] width 11 height 11
click at [398, 103] on div "Agent: RPC Check Borrower: RPC Confirmation Call Opening Client Name Good Calls…" at bounding box center [570, 93] width 392 height 26
click at [395, 118] on icon at bounding box center [395, 118] width 11 height 11
click at [150, 270] on div "[DATE] 05:03PM CT" at bounding box center [222, 274] width 257 height 8
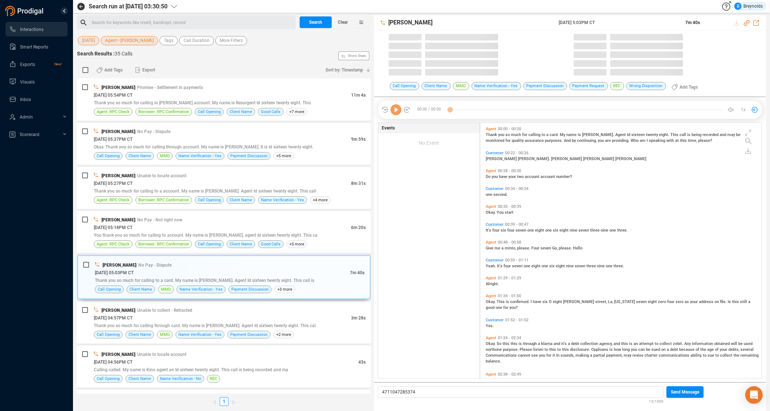
scroll to position [255, 278]
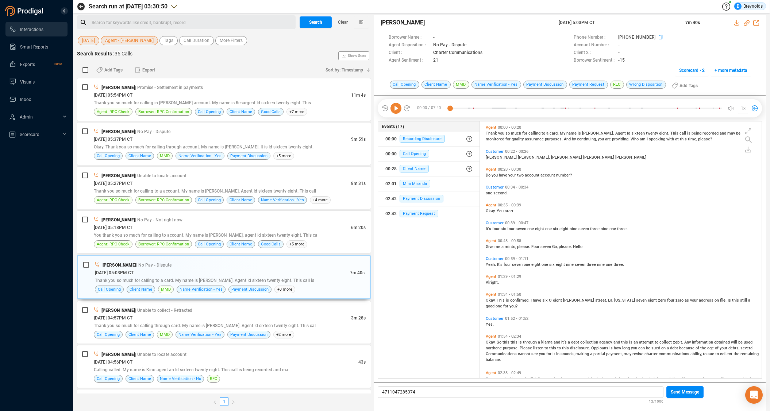
click at [659, 37] on icon at bounding box center [662, 38] width 6 height 6
click at [397, 109] on icon at bounding box center [395, 108] width 11 height 11
click at [488, 392] on p "4711047285374" at bounding box center [520, 392] width 277 height 8
drag, startPoint x: 415, startPoint y: 392, endPoint x: 411, endPoint y: 392, distance: 4.4
click at [411, 392] on p "4711047285374" at bounding box center [520, 392] width 277 height 8
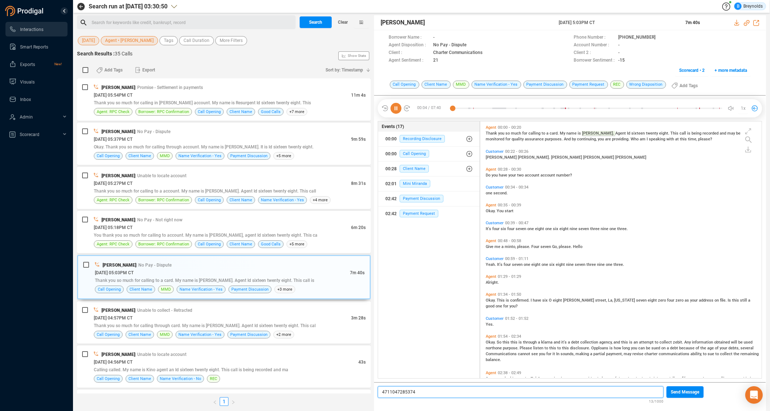
click at [403, 392] on span "4711047285374" at bounding box center [398, 392] width 33 height 5
click at [403, 391] on span "4711047285374" at bounding box center [398, 392] width 33 height 5
click at [403, 392] on span "4718168973913" at bounding box center [398, 392] width 33 height 5
click at [403, 391] on span "4718168973913" at bounding box center [398, 392] width 33 height 5
copy span "4718168973913"
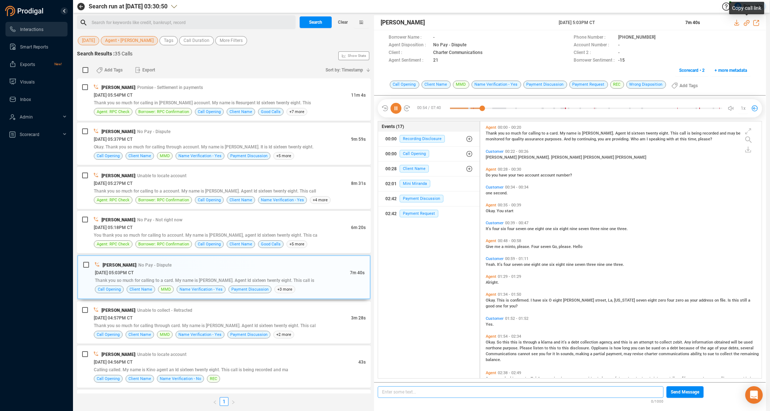
click at [746, 23] on icon at bounding box center [747, 23] width 6 height 6
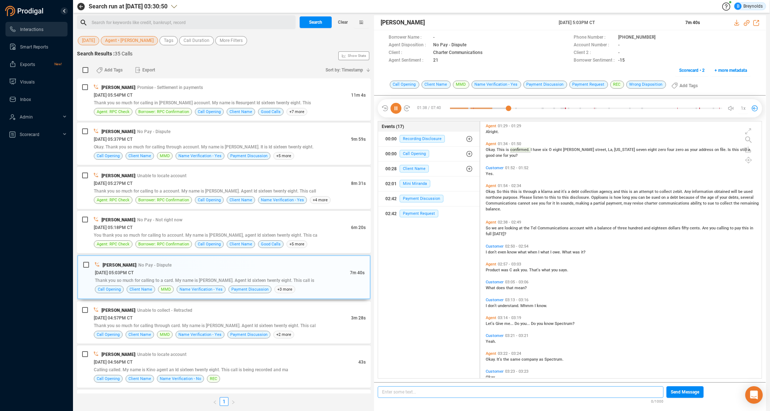
scroll to position [152, 0]
click at [493, 252] on span "don't" at bounding box center [493, 251] width 10 height 5
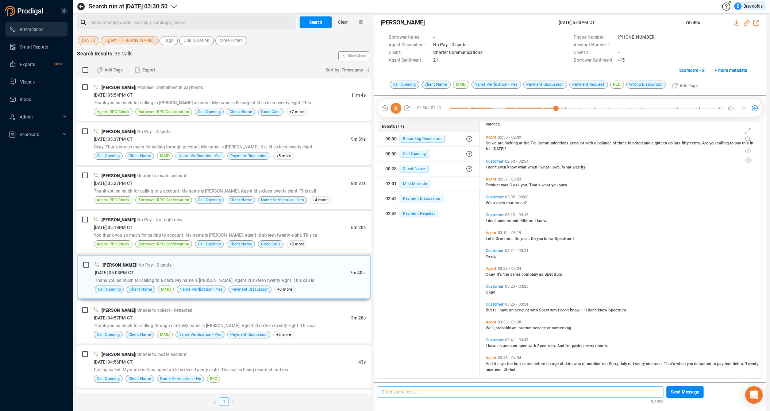
scroll to position [236, 0]
drag, startPoint x: 396, startPoint y: 109, endPoint x: 397, endPoint y: 37, distance: 72.3
click at [396, 108] on icon at bounding box center [395, 108] width 11 height 11
click at [396, 110] on icon at bounding box center [395, 108] width 11 height 11
click at [396, 108] on icon at bounding box center [395, 108] width 11 height 11
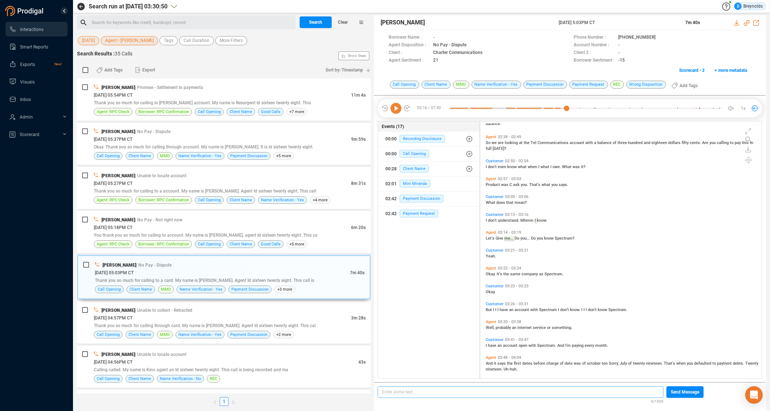
click at [491, 178] on span "Agent" at bounding box center [491, 179] width 11 height 5
drag, startPoint x: 395, startPoint y: 108, endPoint x: 398, endPoint y: 99, distance: 9.1
click at [396, 108] on icon at bounding box center [395, 108] width 11 height 11
click at [395, 109] on icon at bounding box center [395, 108] width 11 height 11
click at [396, 108] on icon at bounding box center [395, 108] width 11 height 11
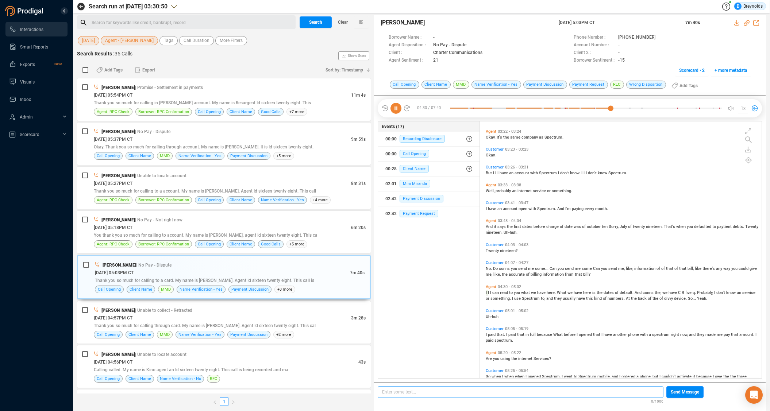
scroll to position [389, 0]
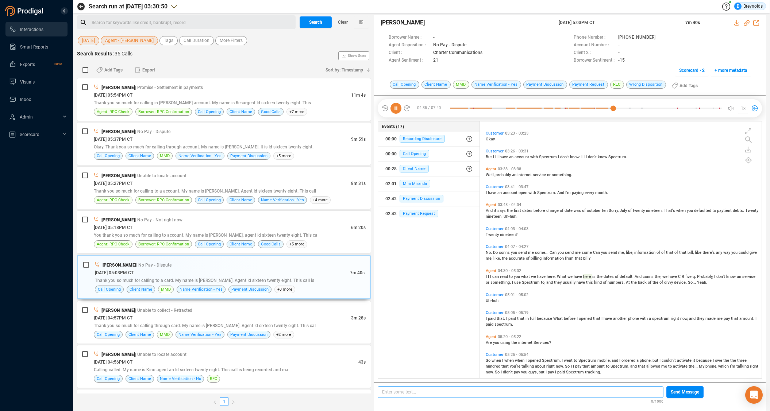
click at [499, 318] on span "that." at bounding box center [501, 318] width 9 height 5
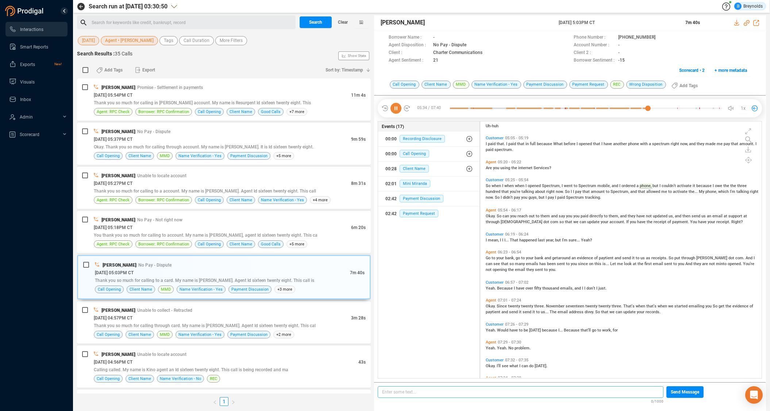
scroll to position [589, 0]
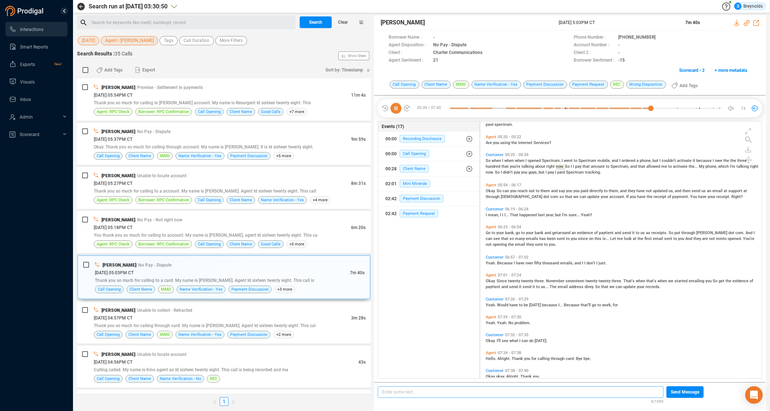
click at [493, 191] on span "Okay." at bounding box center [491, 191] width 11 height 5
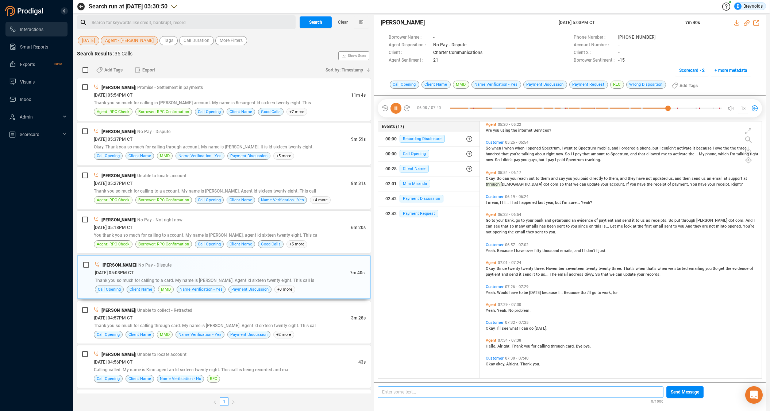
scroll to position [600, 0]
click at [397, 109] on icon at bounding box center [395, 108] width 11 height 11
click at [132, 320] on span "[DATE] 04:57PM CT" at bounding box center [113, 318] width 39 height 5
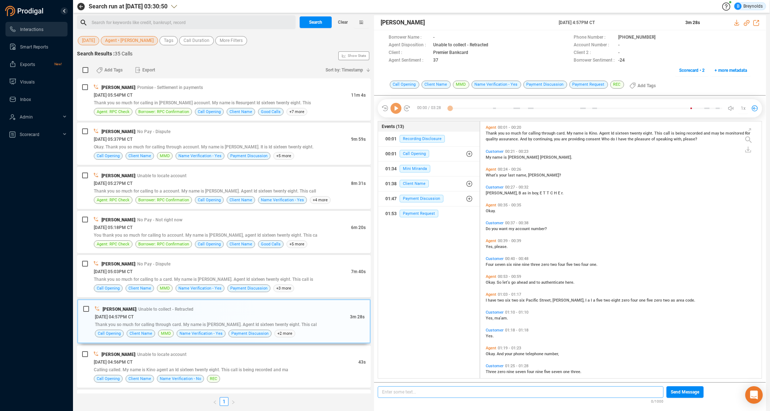
scroll to position [255, 278]
click at [659, 39] on icon at bounding box center [662, 38] width 6 height 6
click at [659, 37] on icon at bounding box center [662, 38] width 6 height 6
click at [396, 111] on icon at bounding box center [395, 108] width 11 height 11
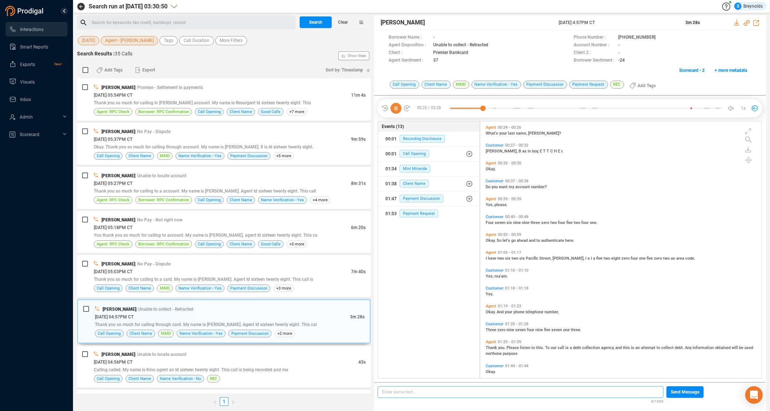
scroll to position [44, 0]
click at [395, 108] on icon at bounding box center [395, 108] width 11 height 11
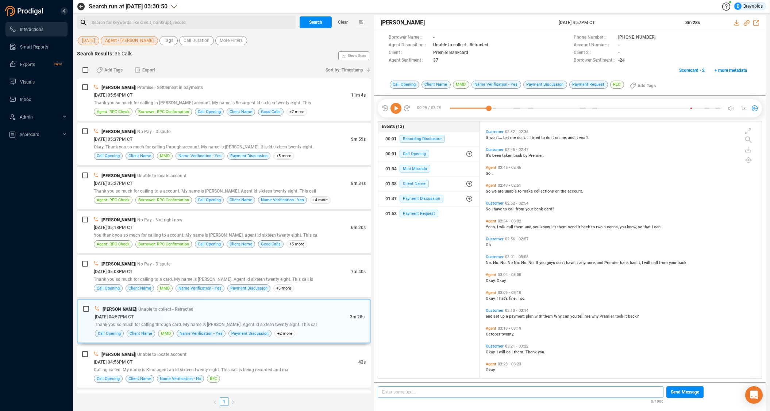
scroll to position [403, 0]
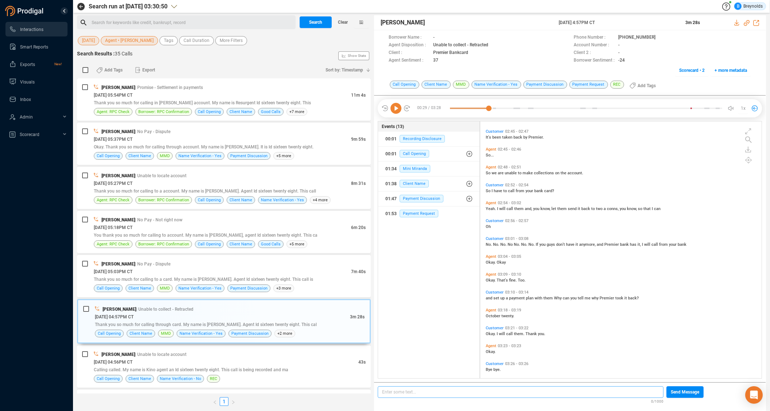
click at [492, 166] on span "Agent" at bounding box center [491, 167] width 11 height 5
click at [396, 106] on icon at bounding box center [395, 108] width 11 height 11
click at [513, 191] on span "call" at bounding box center [512, 191] width 8 height 5
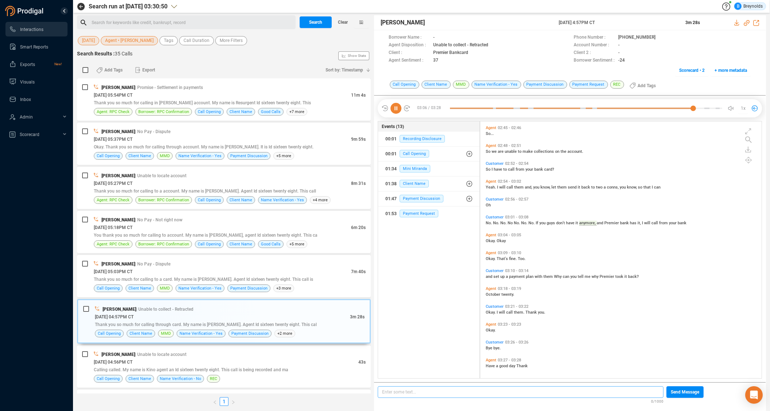
scroll to position [426, 0]
click at [397, 110] on icon at bounding box center [395, 108] width 11 height 11
click at [142, 358] on div "[DATE] 04:56PM CT" at bounding box center [226, 362] width 265 height 8
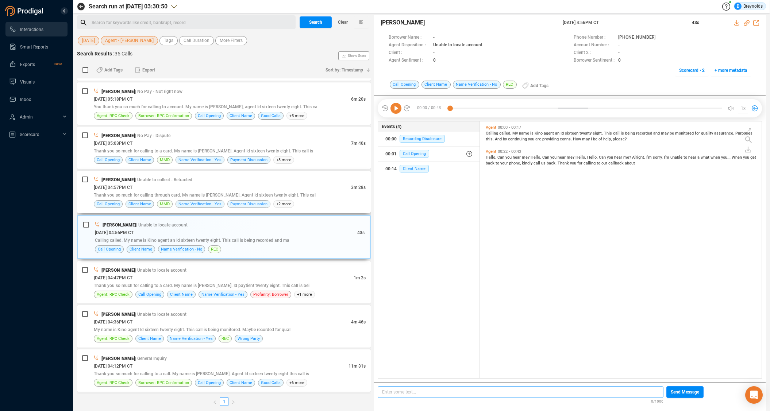
scroll to position [138, 0]
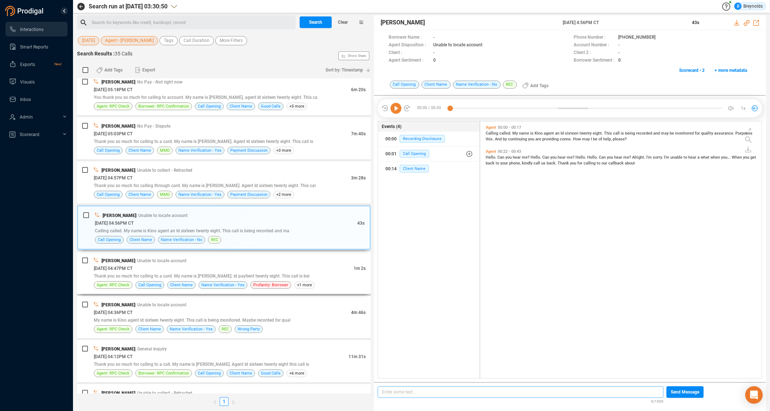
click at [168, 259] on span "| Unable to locate account" at bounding box center [160, 260] width 51 height 5
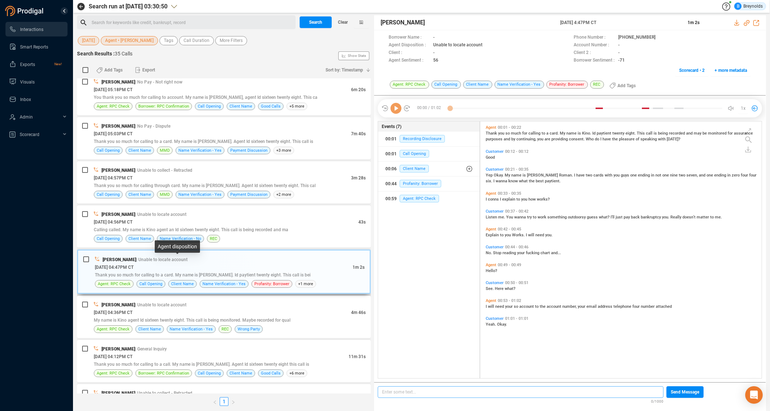
scroll to position [255, 278]
click at [393, 108] on icon at bounding box center [395, 108] width 11 height 11
click at [659, 37] on icon at bounding box center [661, 37] width 4 height 4
click at [396, 109] on icon at bounding box center [395, 108] width 11 height 11
click at [747, 23] on icon at bounding box center [747, 23] width 6 height 6
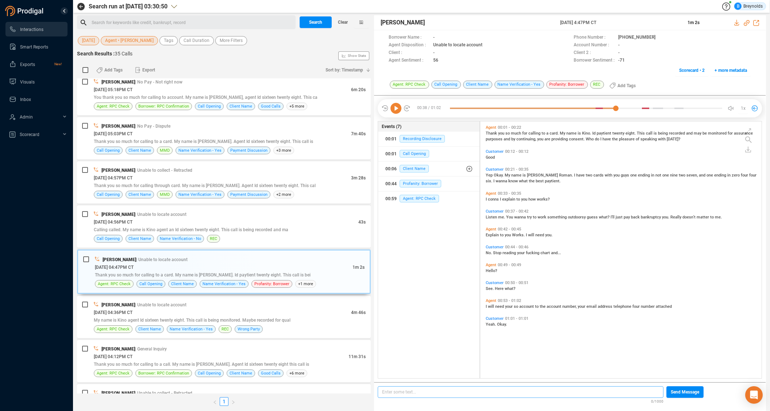
click at [398, 110] on icon at bounding box center [395, 108] width 11 height 11
click at [398, 109] on icon at bounding box center [395, 108] width 11 height 11
click at [399, 107] on icon at bounding box center [395, 108] width 11 height 11
click at [159, 307] on span "| Unable to locate account" at bounding box center [160, 305] width 51 height 5
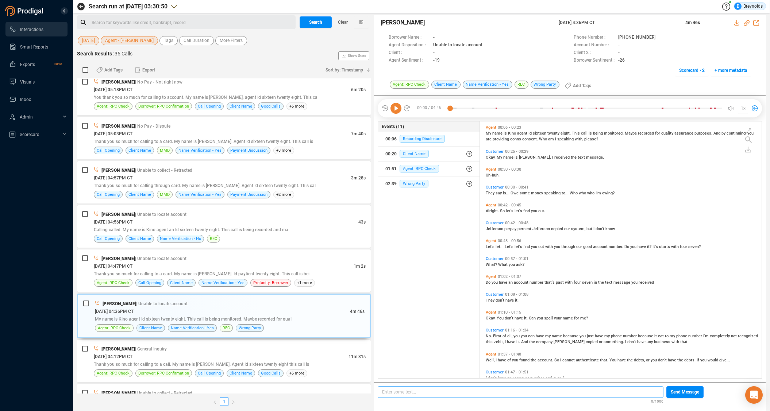
click at [396, 106] on icon at bounding box center [395, 108] width 11 height 11
click at [746, 24] on icon at bounding box center [747, 23] width 6 height 6
click at [659, 37] on icon at bounding box center [662, 38] width 6 height 6
click at [397, 109] on icon at bounding box center [395, 108] width 11 height 11
click at [397, 108] on icon at bounding box center [395, 108] width 11 height 11
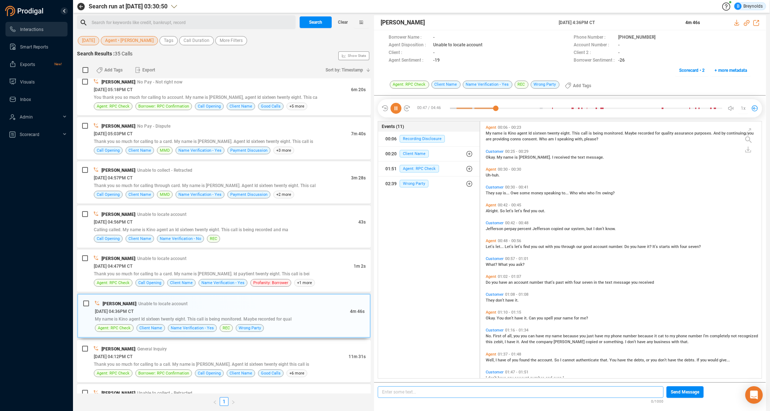
scroll to position [109, 0]
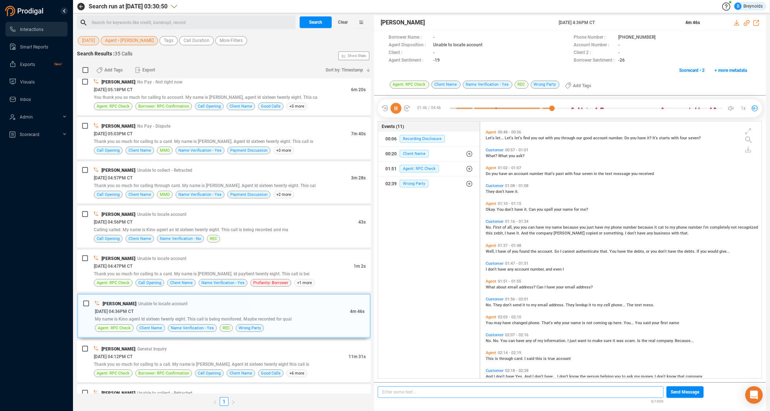
click at [396, 107] on icon at bounding box center [395, 108] width 11 height 11
click at [393, 107] on icon at bounding box center [395, 108] width 11 height 11
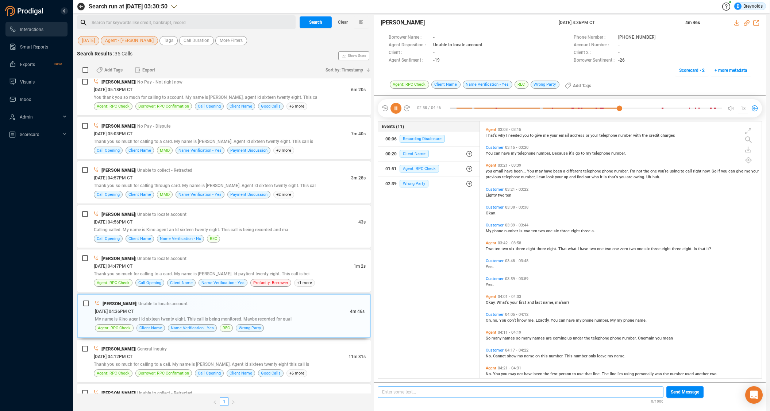
scroll to position [518, 0]
click at [501, 170] on span "email" at bounding box center [498, 170] width 11 height 5
click at [490, 248] on span "Two" at bounding box center [490, 248] width 9 height 5
click at [517, 228] on span "number" at bounding box center [511, 230] width 15 height 5
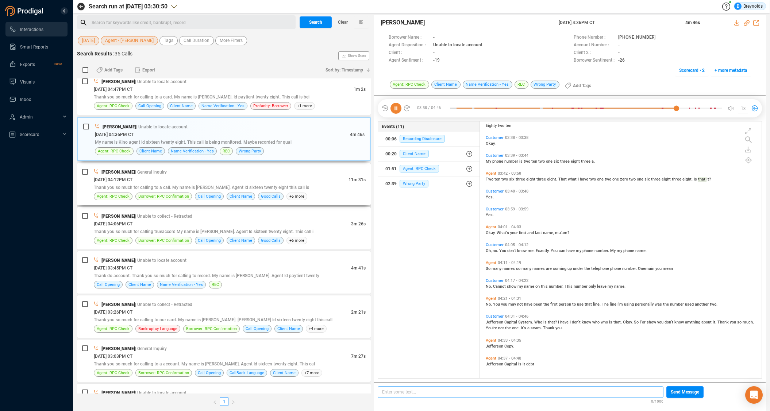
scroll to position [366, 0]
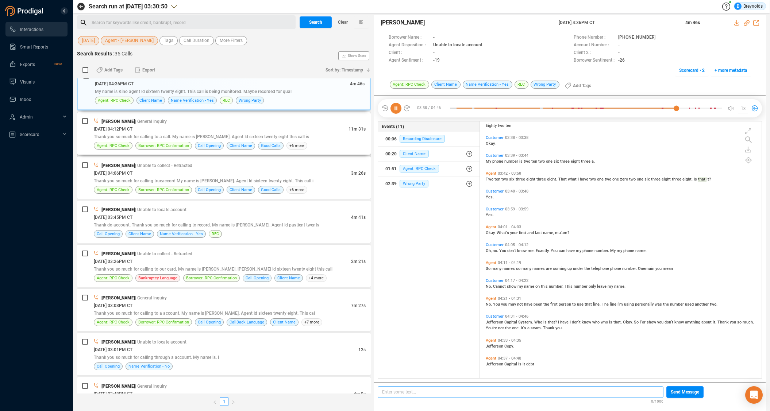
click at [181, 124] on div "[PERSON_NAME] | General Inquiry" at bounding box center [230, 122] width 272 height 8
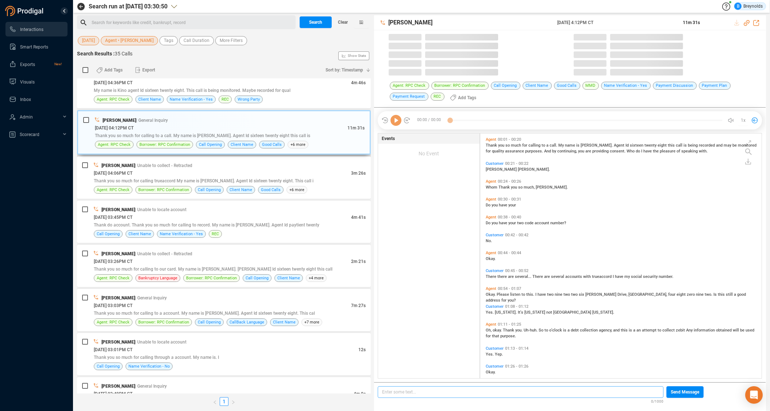
scroll to position [245, 278]
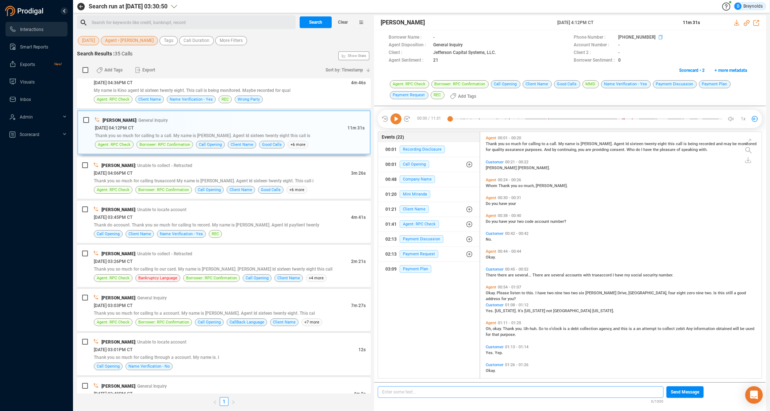
click at [659, 37] on icon at bounding box center [662, 38] width 6 height 6
